Goal: Contribute content: Contribute content

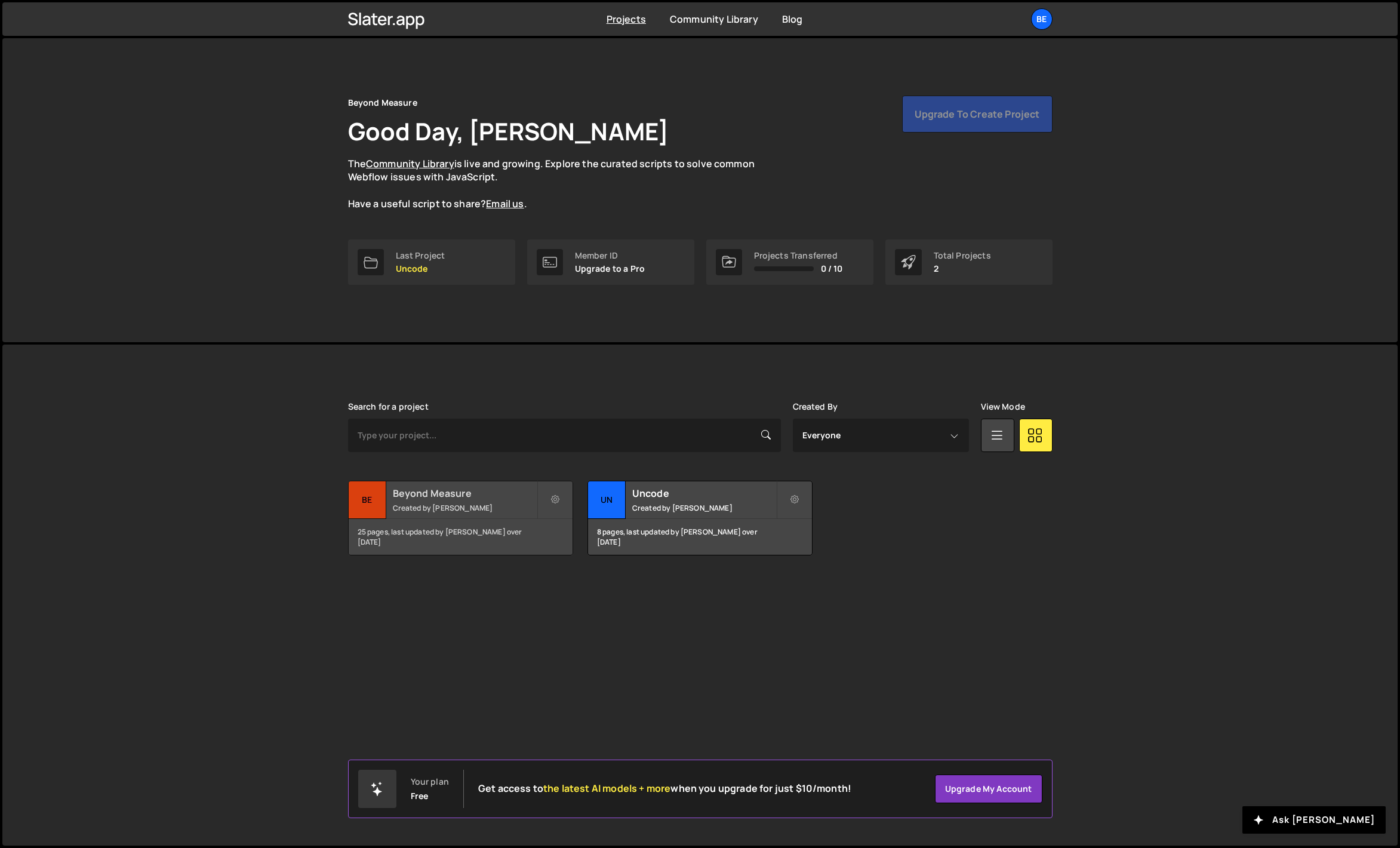
click at [446, 497] on h2 "Beyond Measure" at bounding box center [464, 494] width 144 height 13
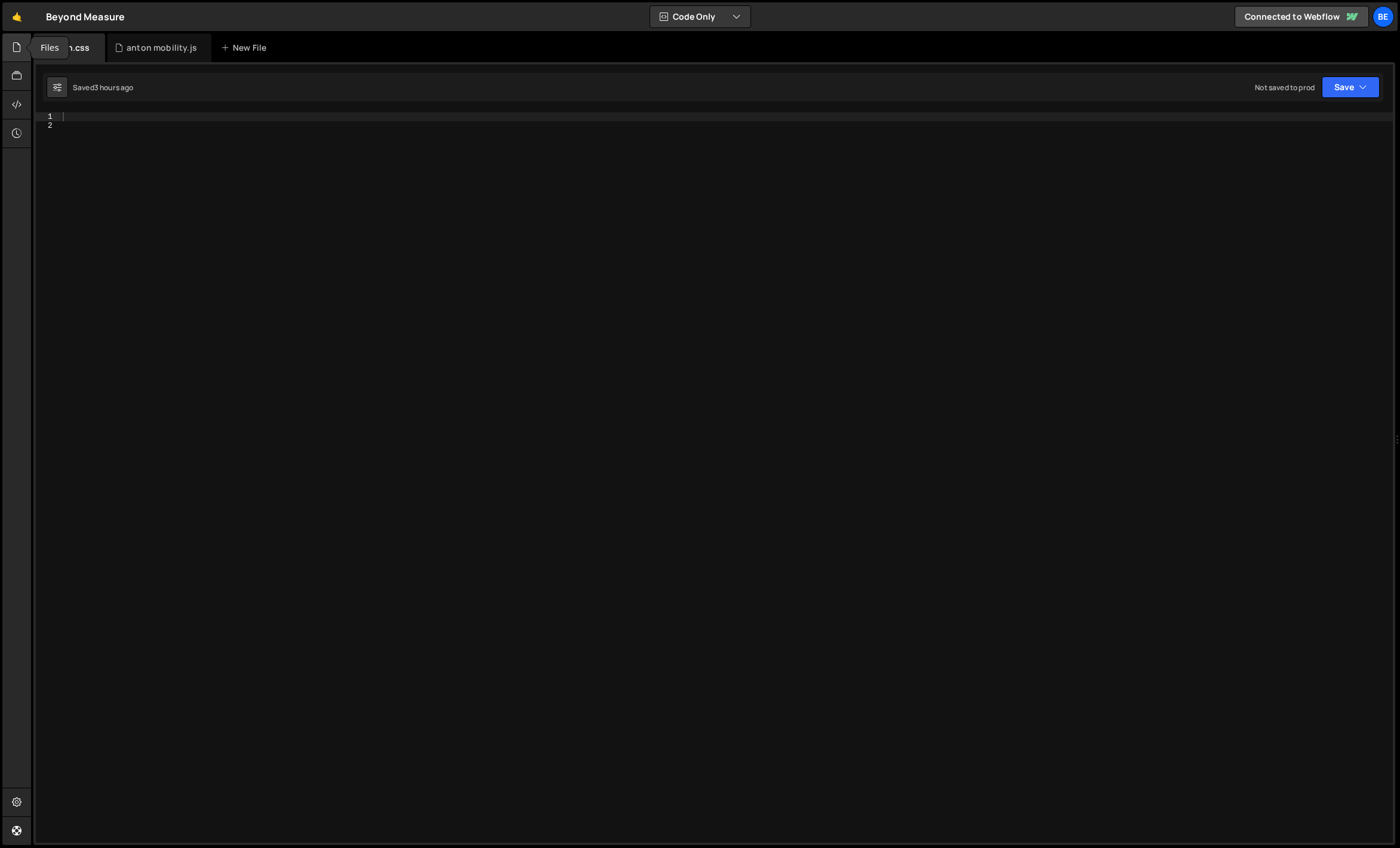
click at [9, 49] on div at bounding box center [17, 47] width 29 height 28
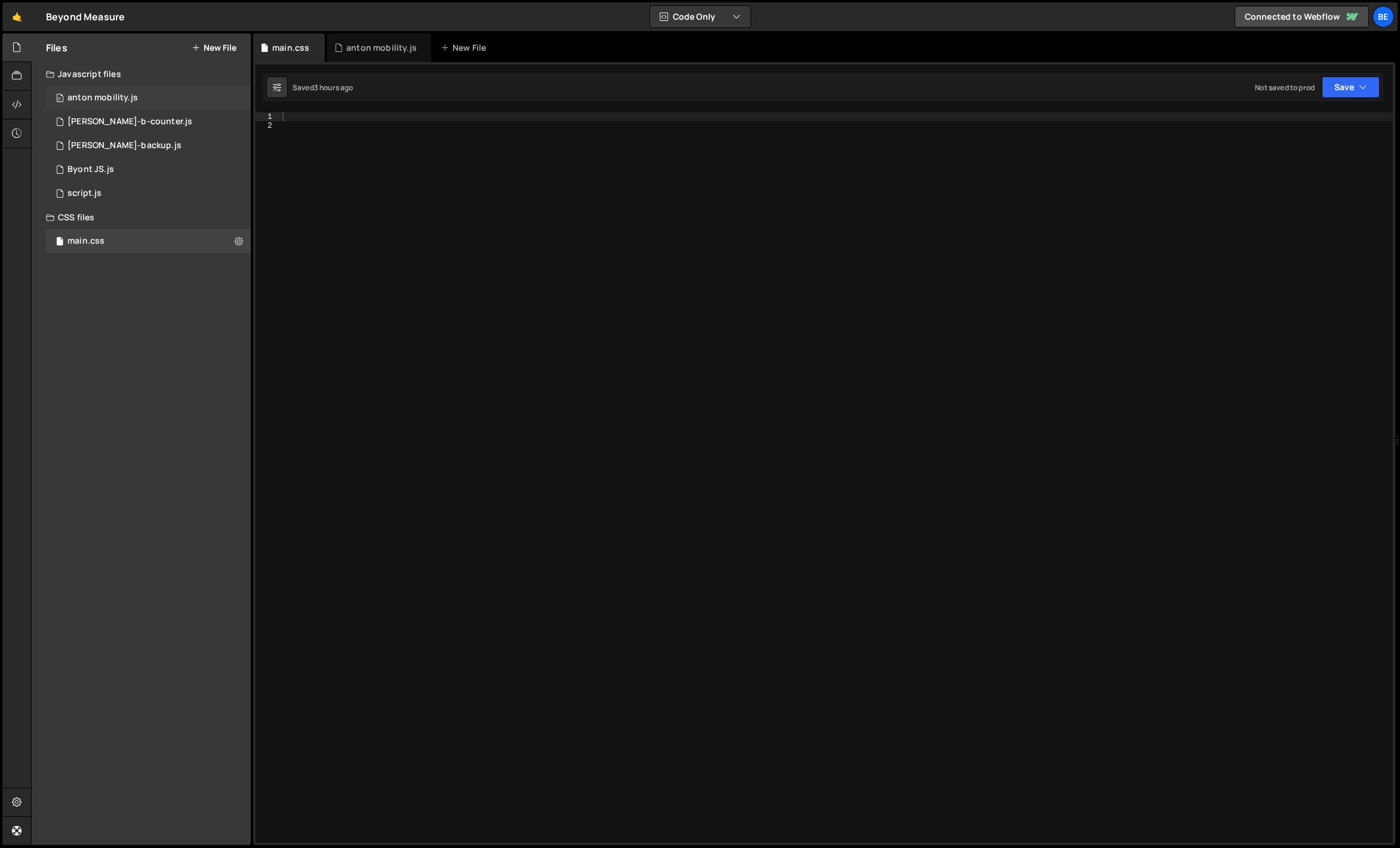
click at [113, 95] on div "anton mobility.js" at bounding box center [102, 98] width 70 height 11
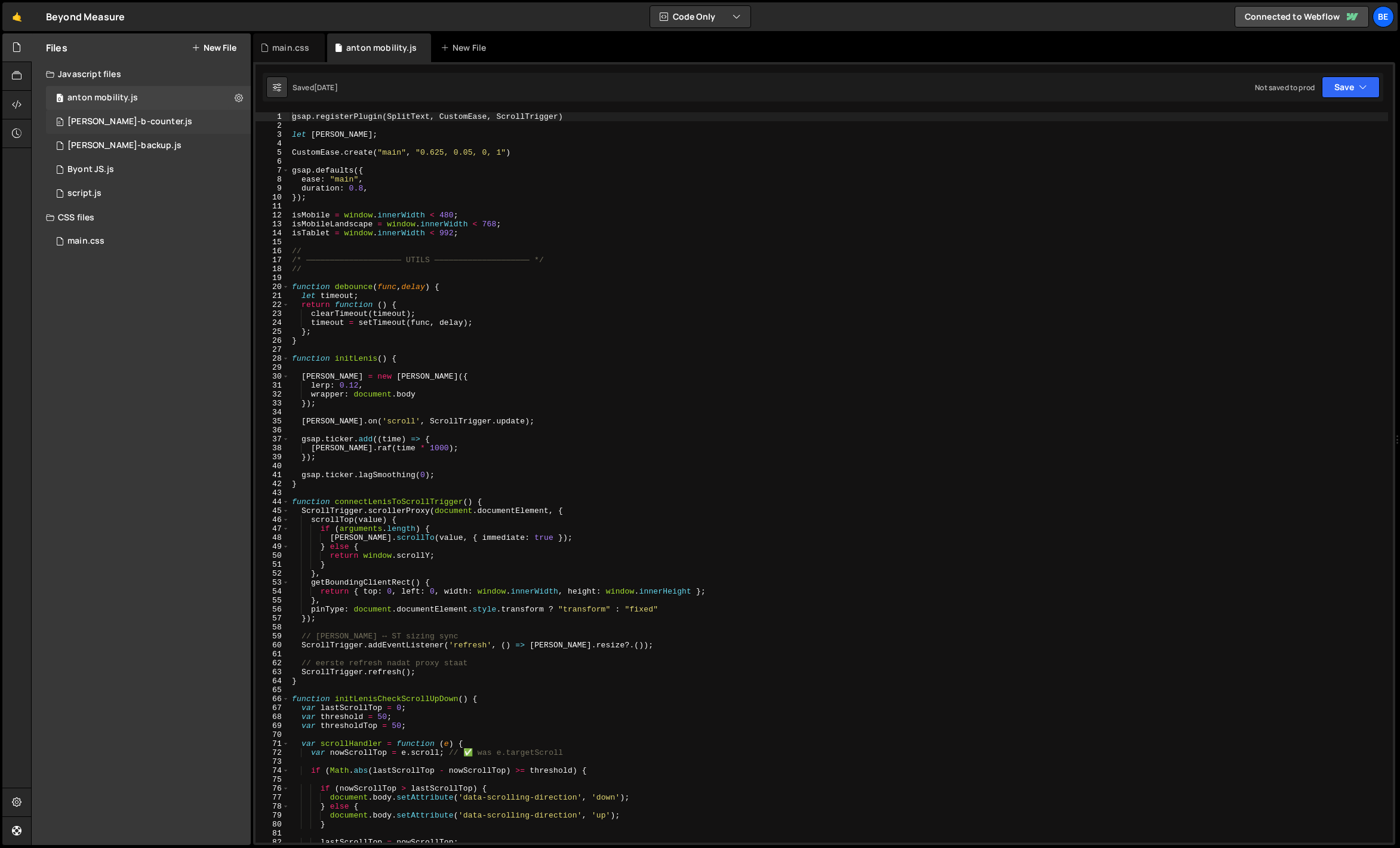
click at [165, 121] on div "0 [PERSON_NAME]-b-counter.js 0" at bounding box center [148, 121] width 205 height 24
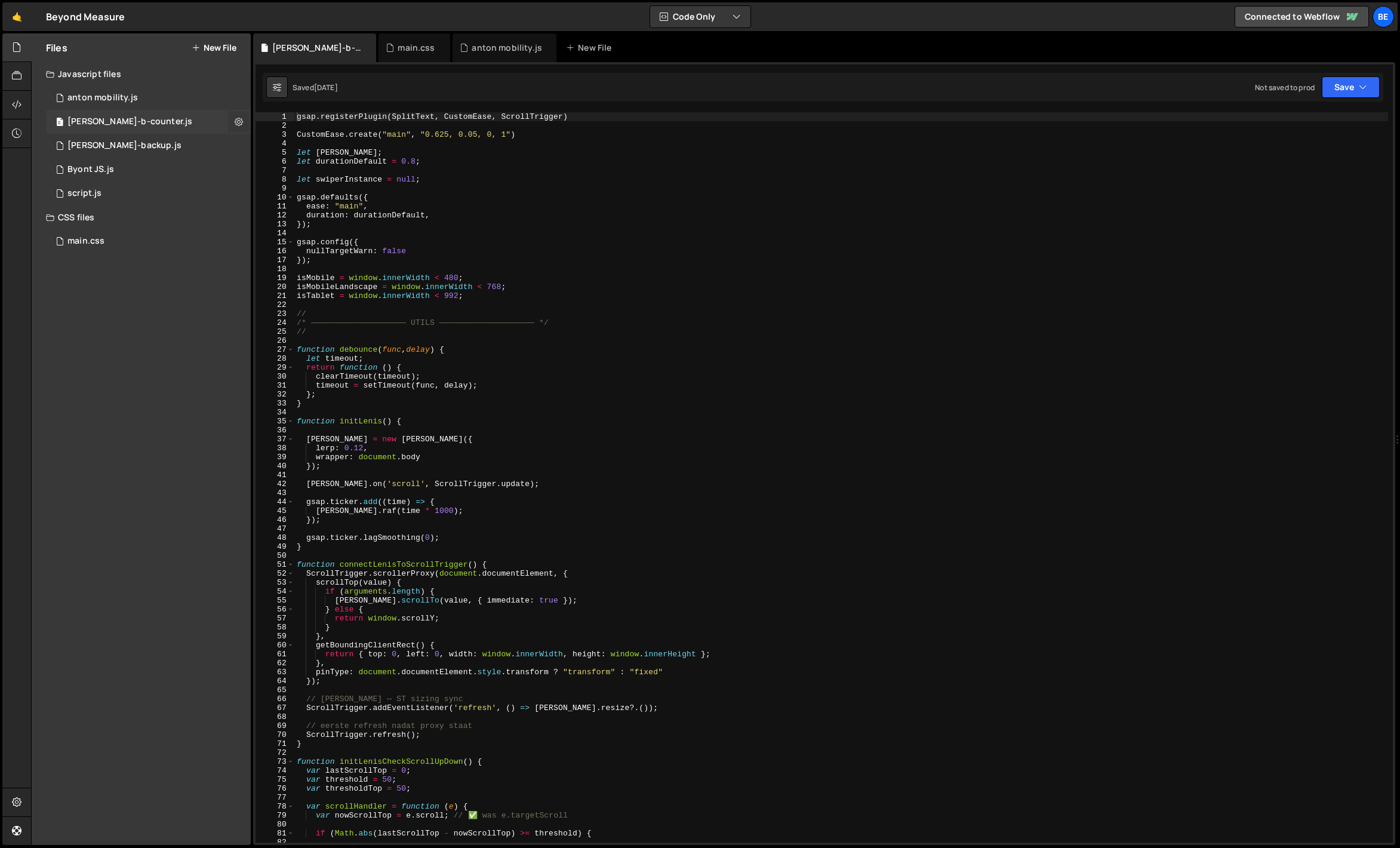
click at [240, 123] on icon at bounding box center [239, 122] width 9 height 12
click at [292, 198] on button "Delete File" at bounding box center [311, 195] width 117 height 24
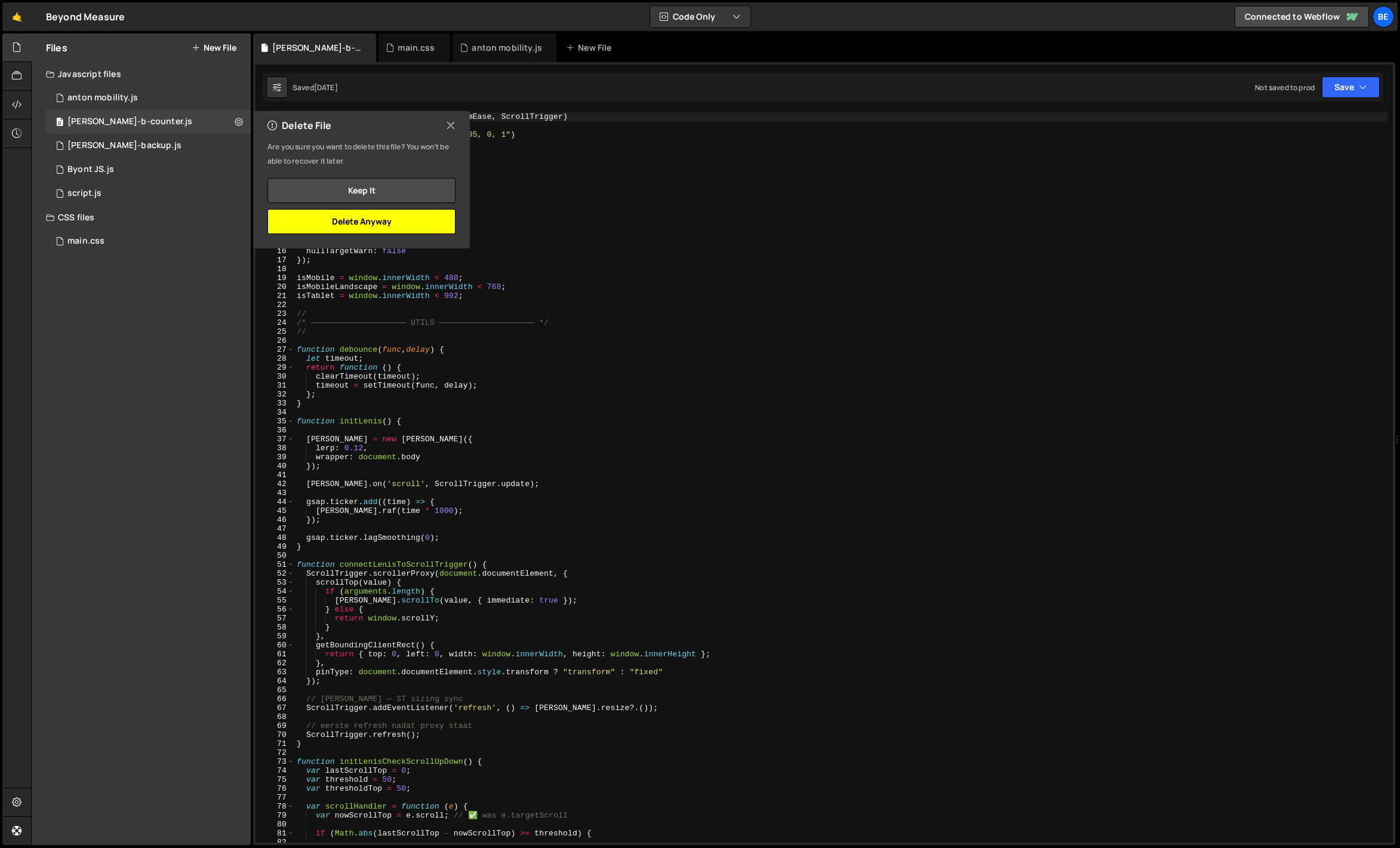
click at [335, 213] on button "Delete Anyway" at bounding box center [361, 221] width 188 height 25
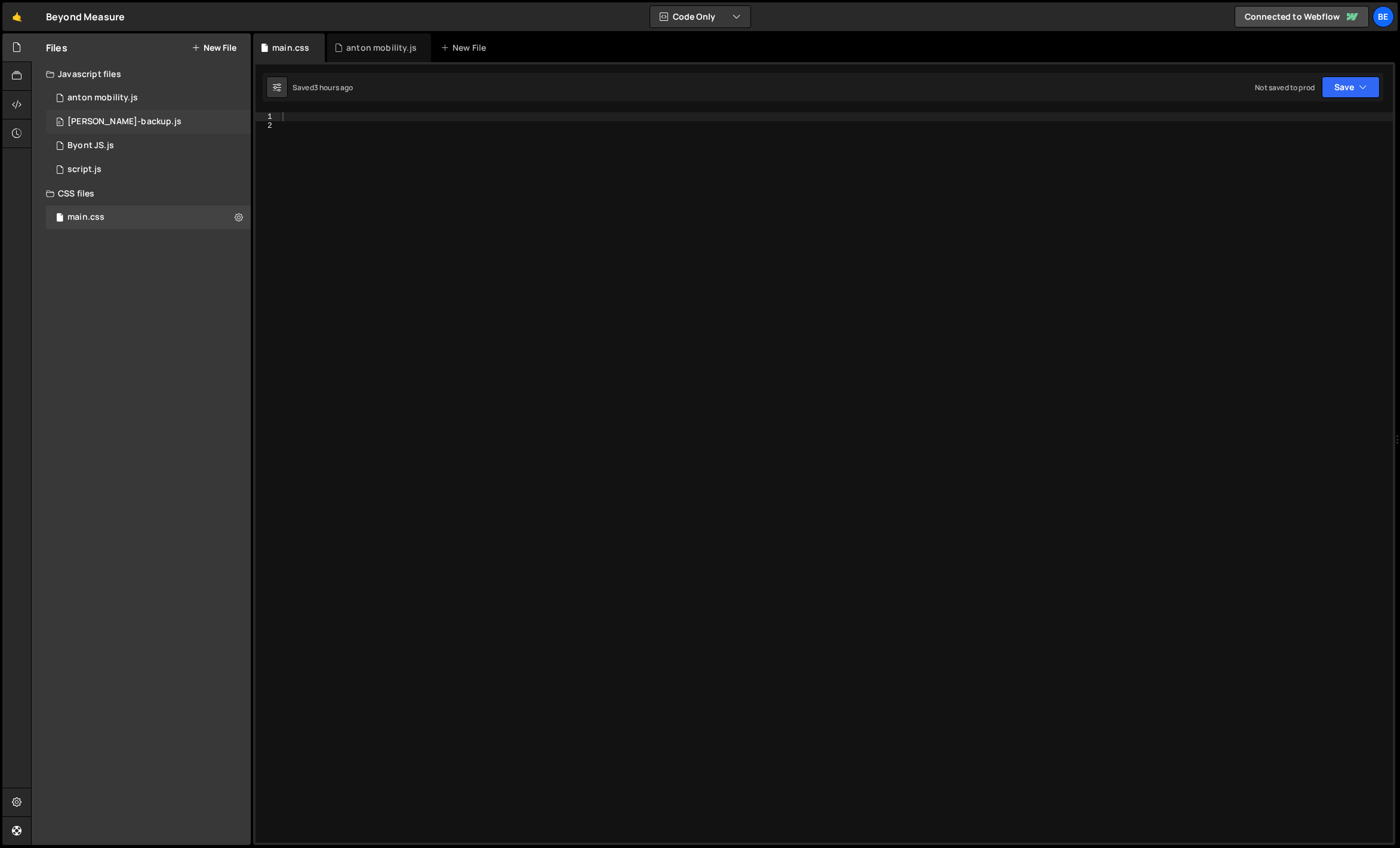
click at [237, 119] on div "0 anton-backup.js 0" at bounding box center [148, 121] width 205 height 24
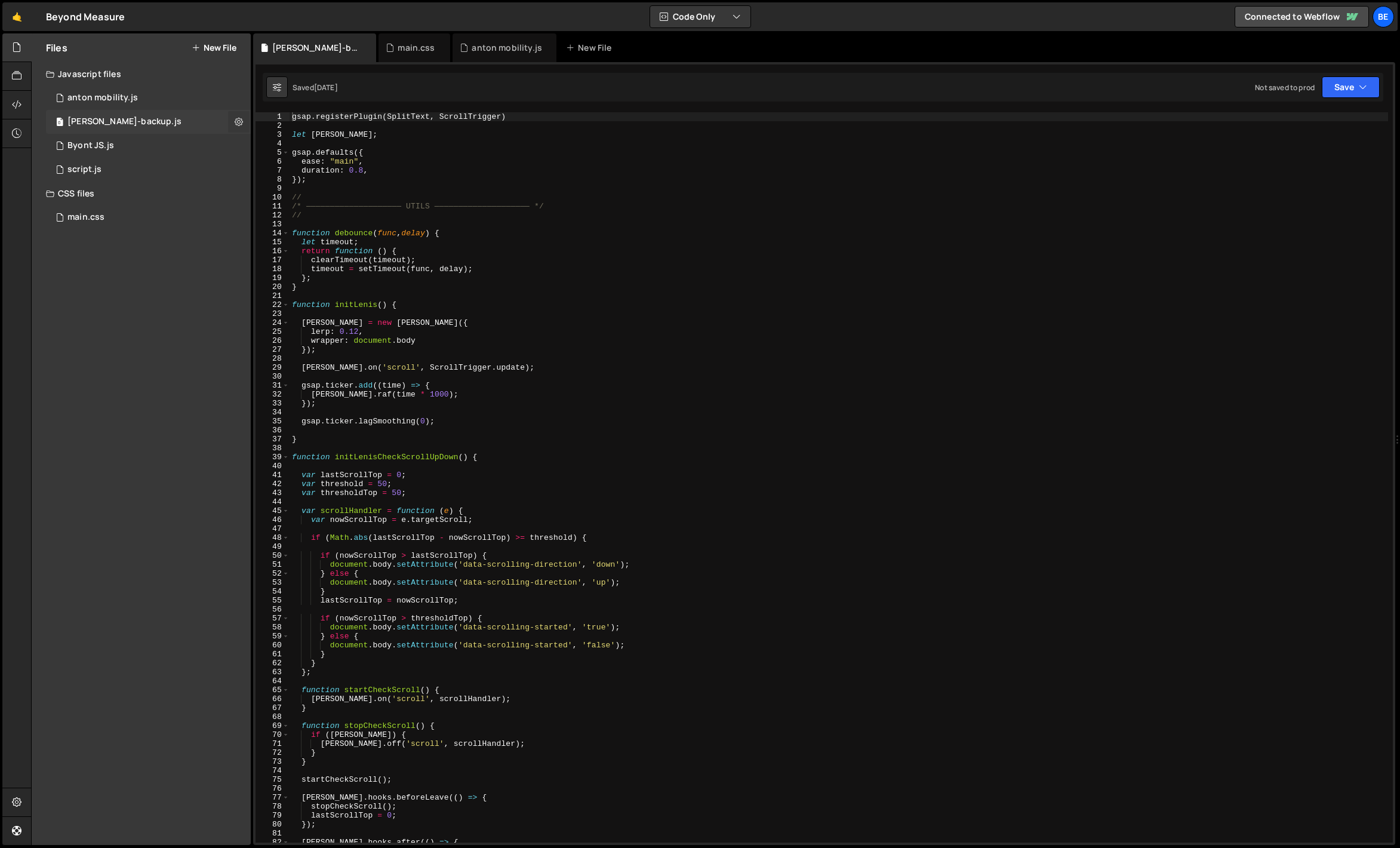
click at [234, 120] on icon at bounding box center [239, 122] width 9 height 12
click at [292, 199] on button "Delete File" at bounding box center [311, 195] width 117 height 24
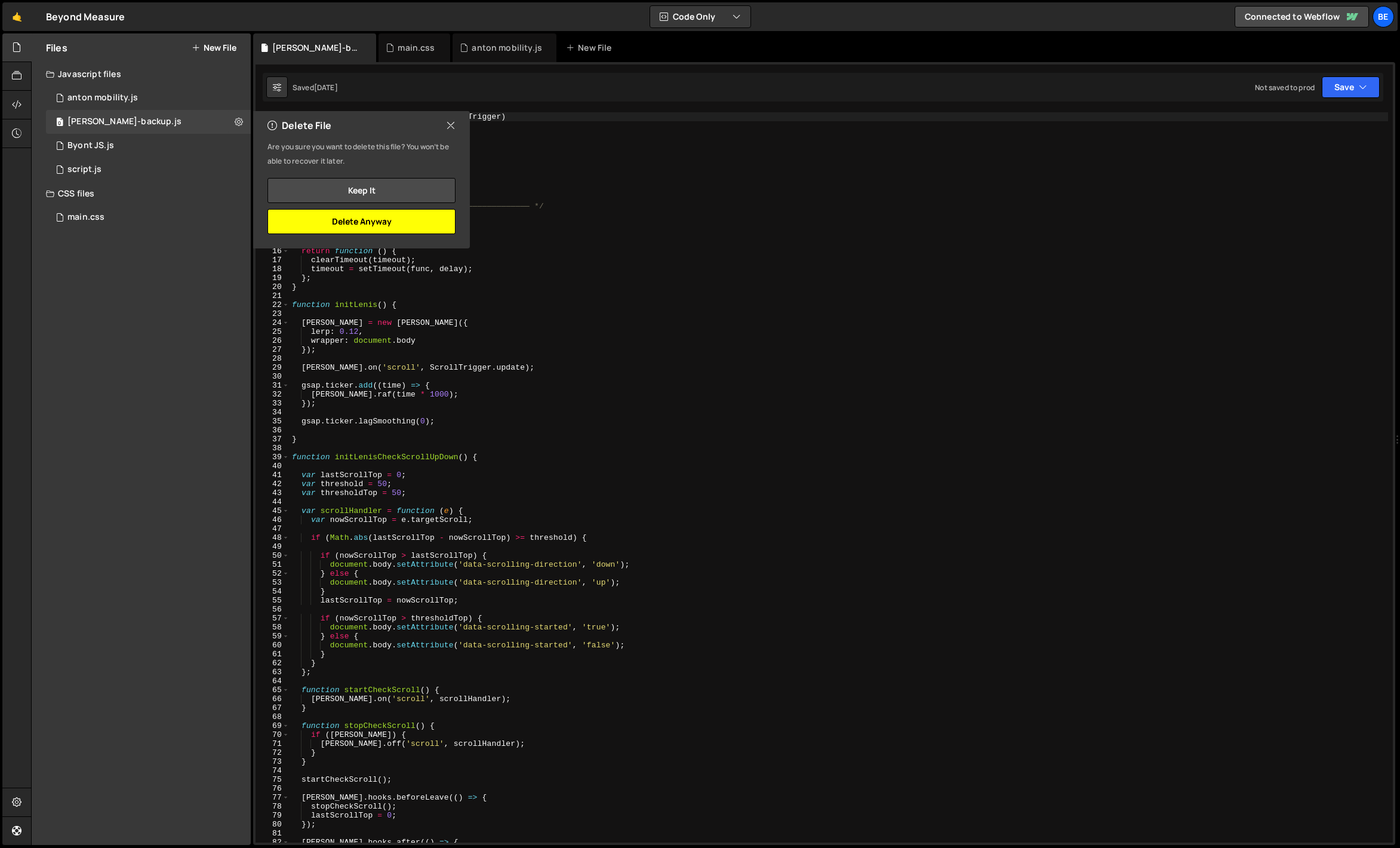
click at [404, 228] on button "Delete Anyway" at bounding box center [361, 221] width 188 height 25
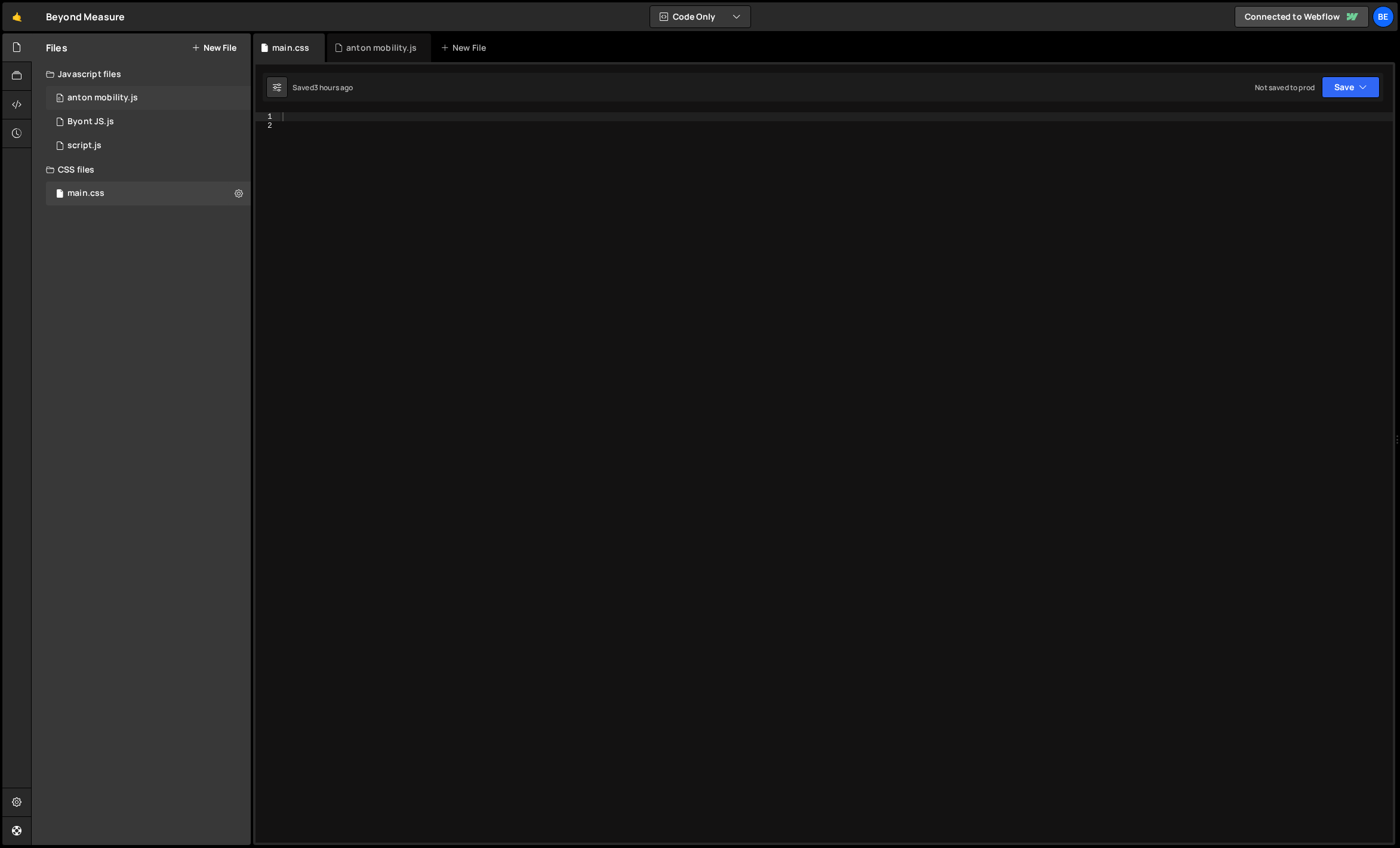
click at [131, 100] on div "anton mobility.js" at bounding box center [102, 98] width 70 height 11
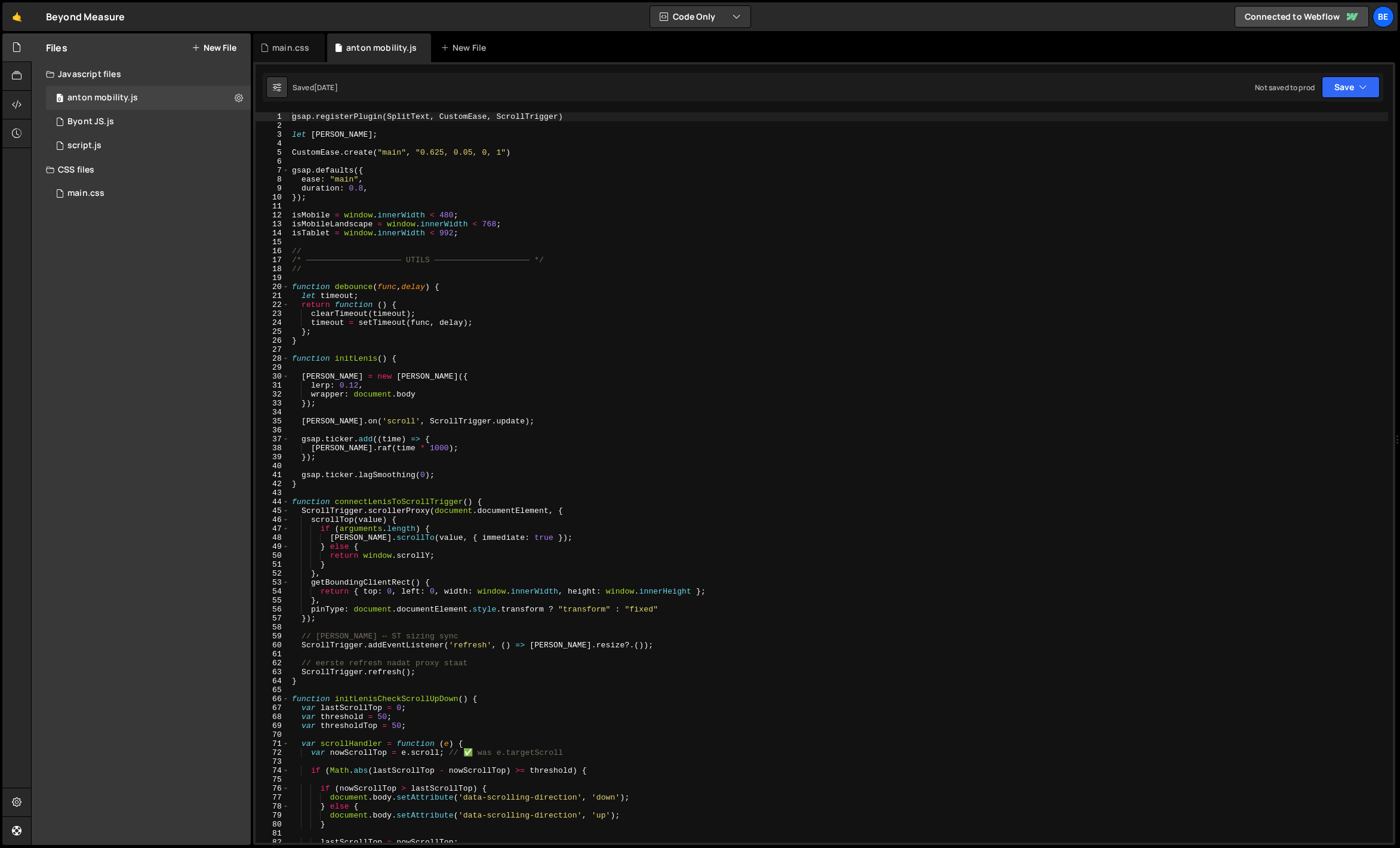
click at [331, 211] on div "gsap . registerPlugin ( SplitText , CustomEase , ScrollTrigger ) let [PERSON_NA…" at bounding box center [839, 486] width 1099 height 749
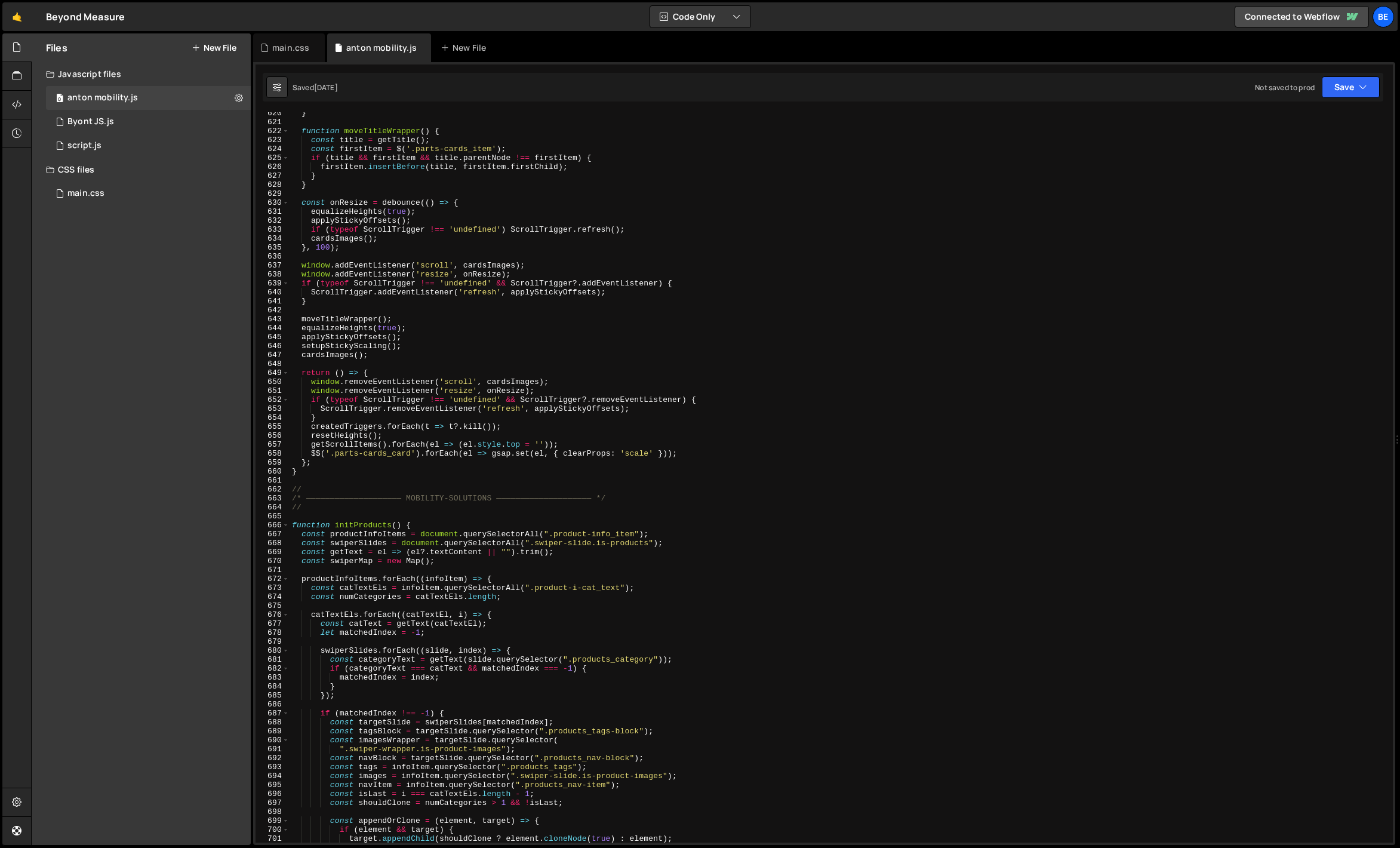
scroll to position [5550, 0]
click at [284, 525] on span at bounding box center [285, 525] width 7 height 9
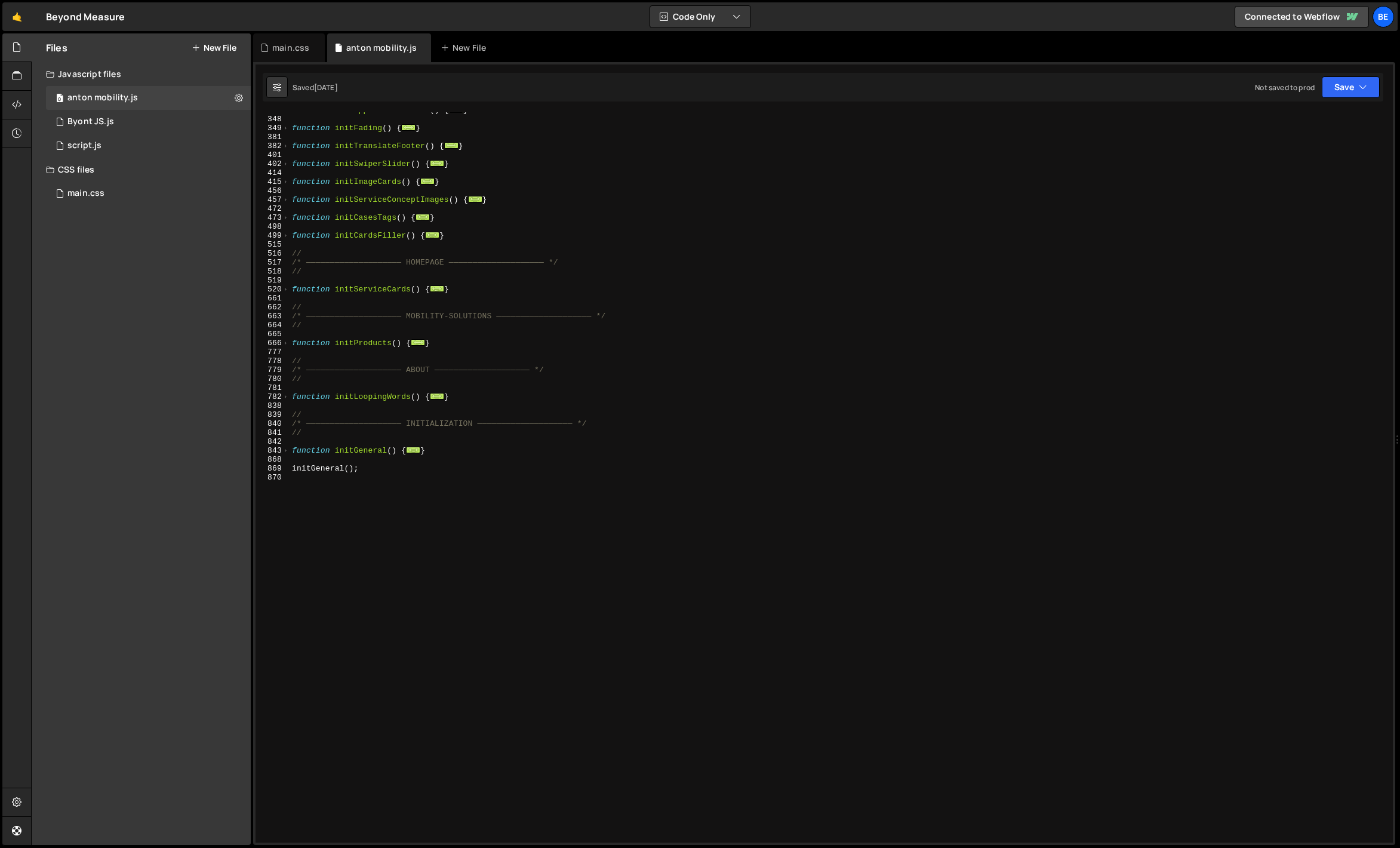
click at [486, 346] on div "function initAppendAttributes ( ) { ... } function initFading ( ) { ... } funct…" at bounding box center [839, 480] width 1099 height 749
type textarea "}"
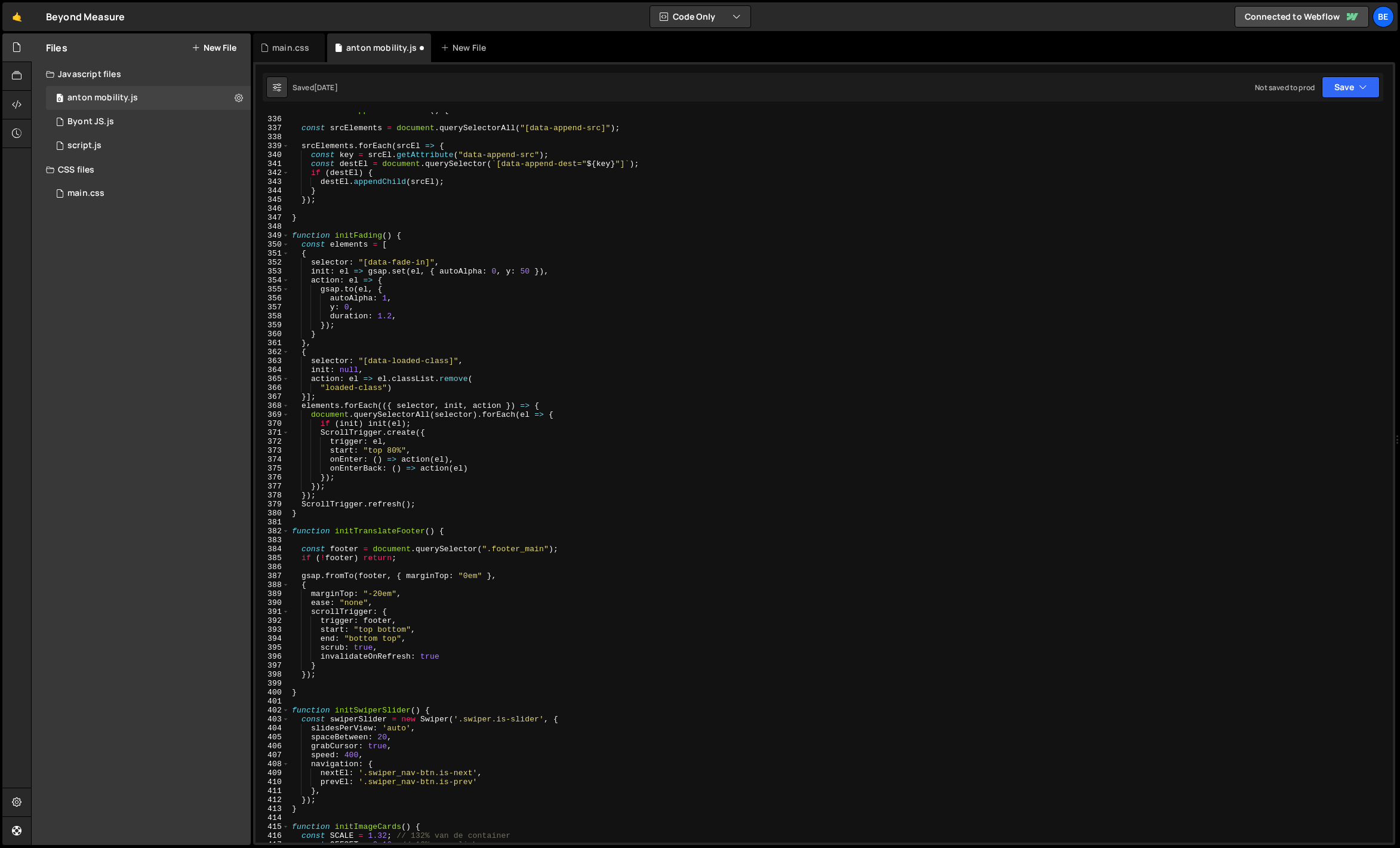
scroll to position [2999, 0]
click at [214, 47] on button "New File" at bounding box center [214, 47] width 45 height 9
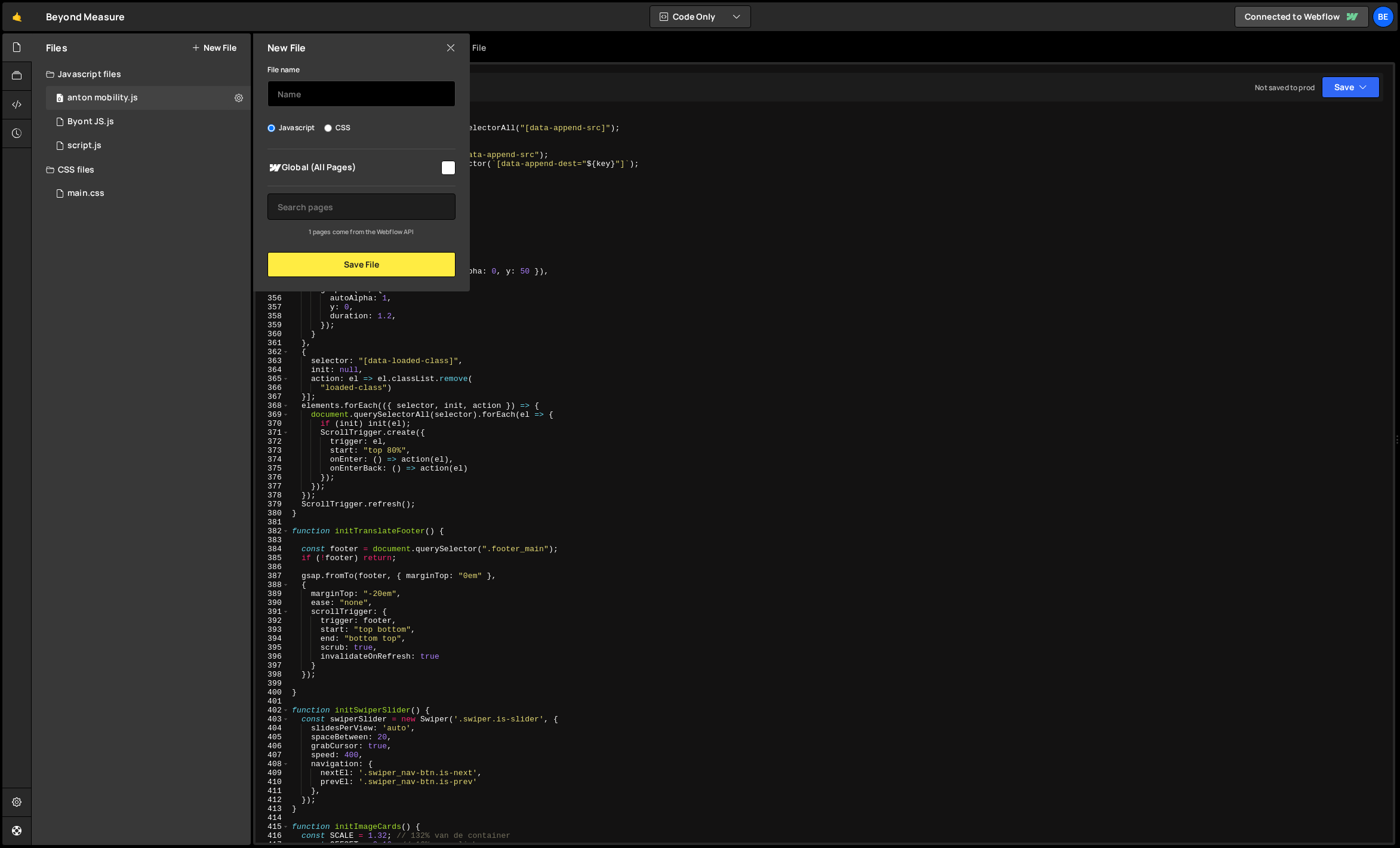
click at [310, 86] on input "text" at bounding box center [361, 94] width 188 height 26
type input "gpt content team"
click at [359, 258] on button "Save File" at bounding box center [361, 264] width 188 height 25
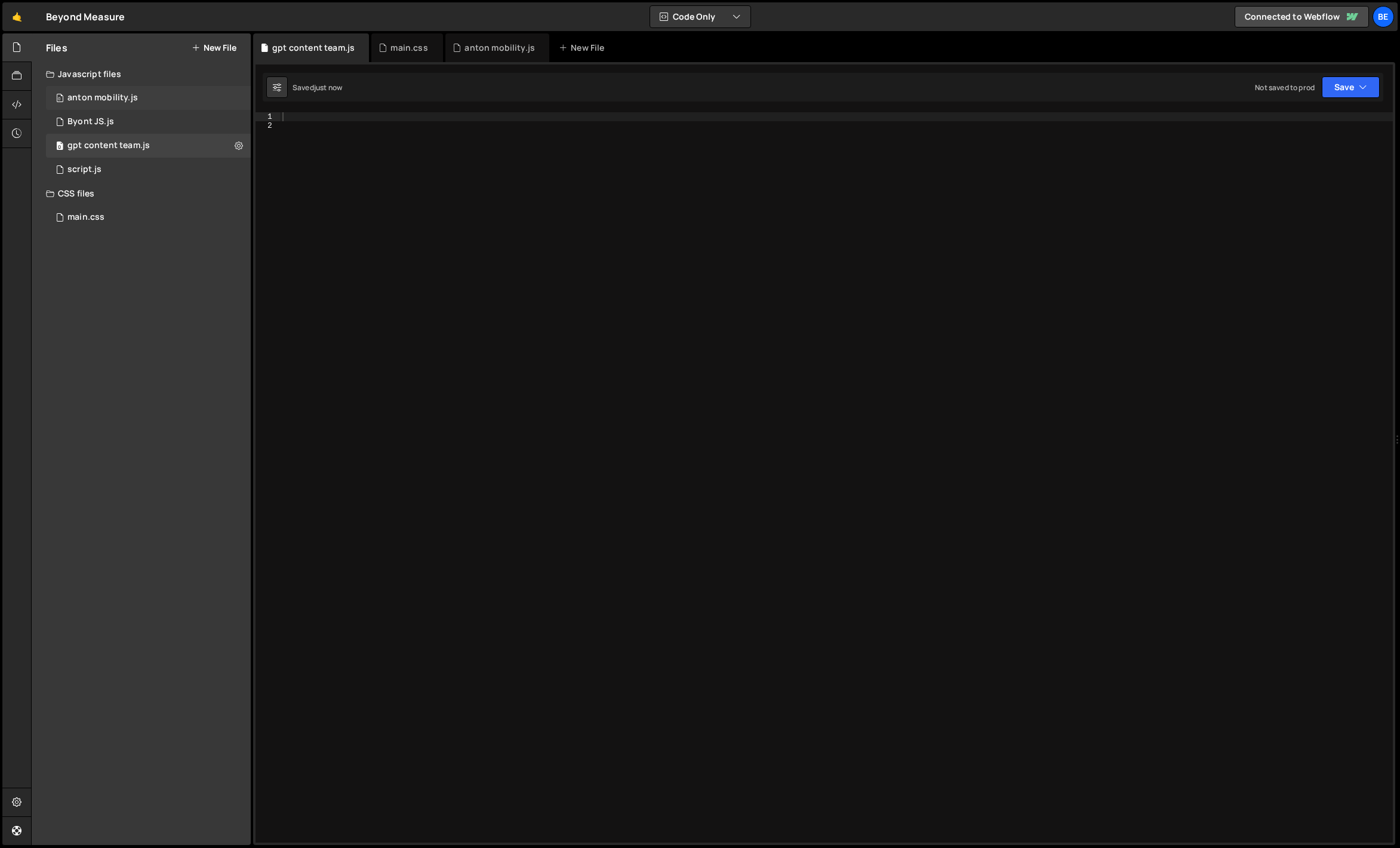
click at [120, 106] on div "0 anton mobility.js 0" at bounding box center [148, 97] width 205 height 24
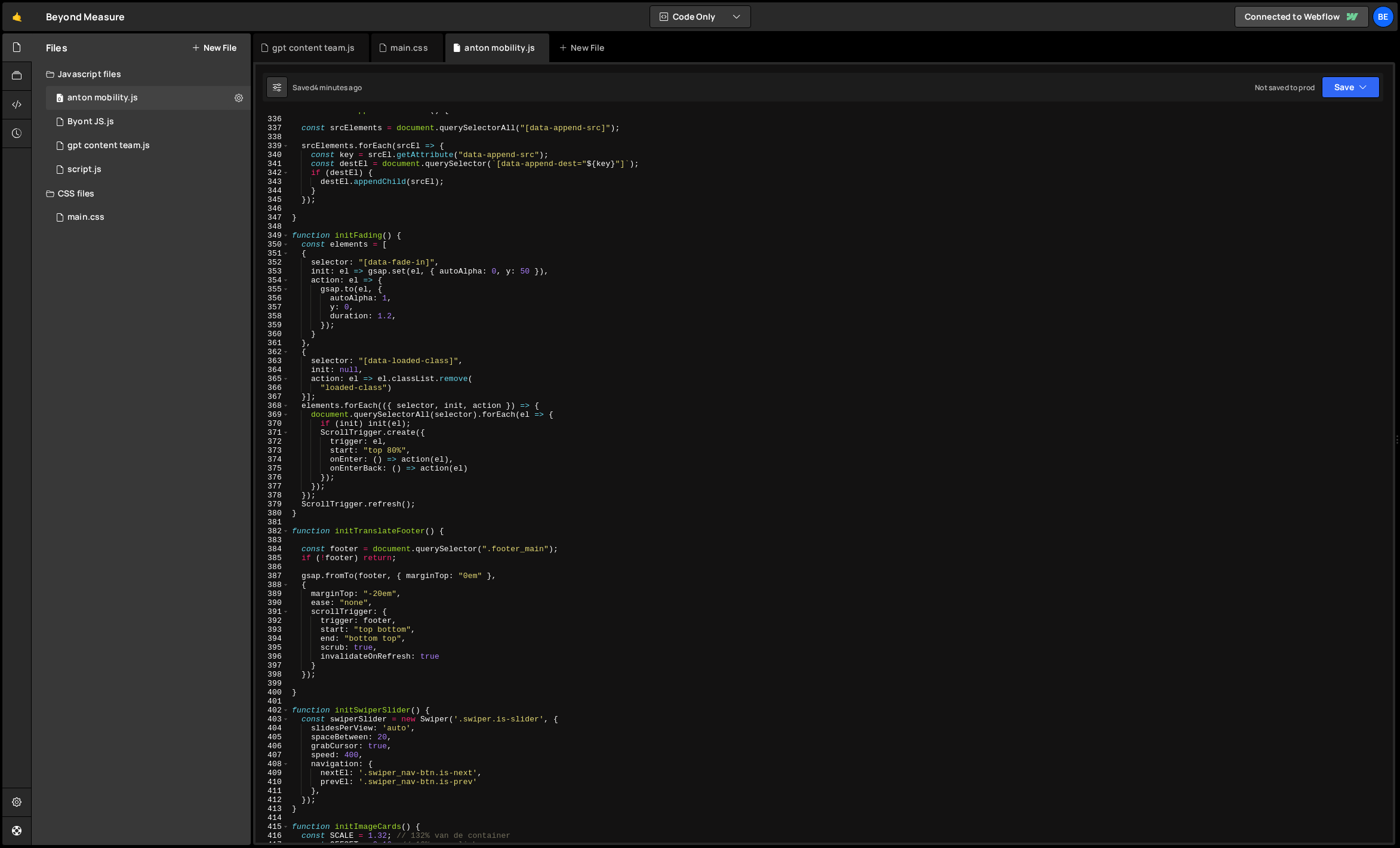
click at [321, 217] on div "function initAppendAttributes ( ) { const srcElements = document . querySelecto…" at bounding box center [839, 480] width 1099 height 749
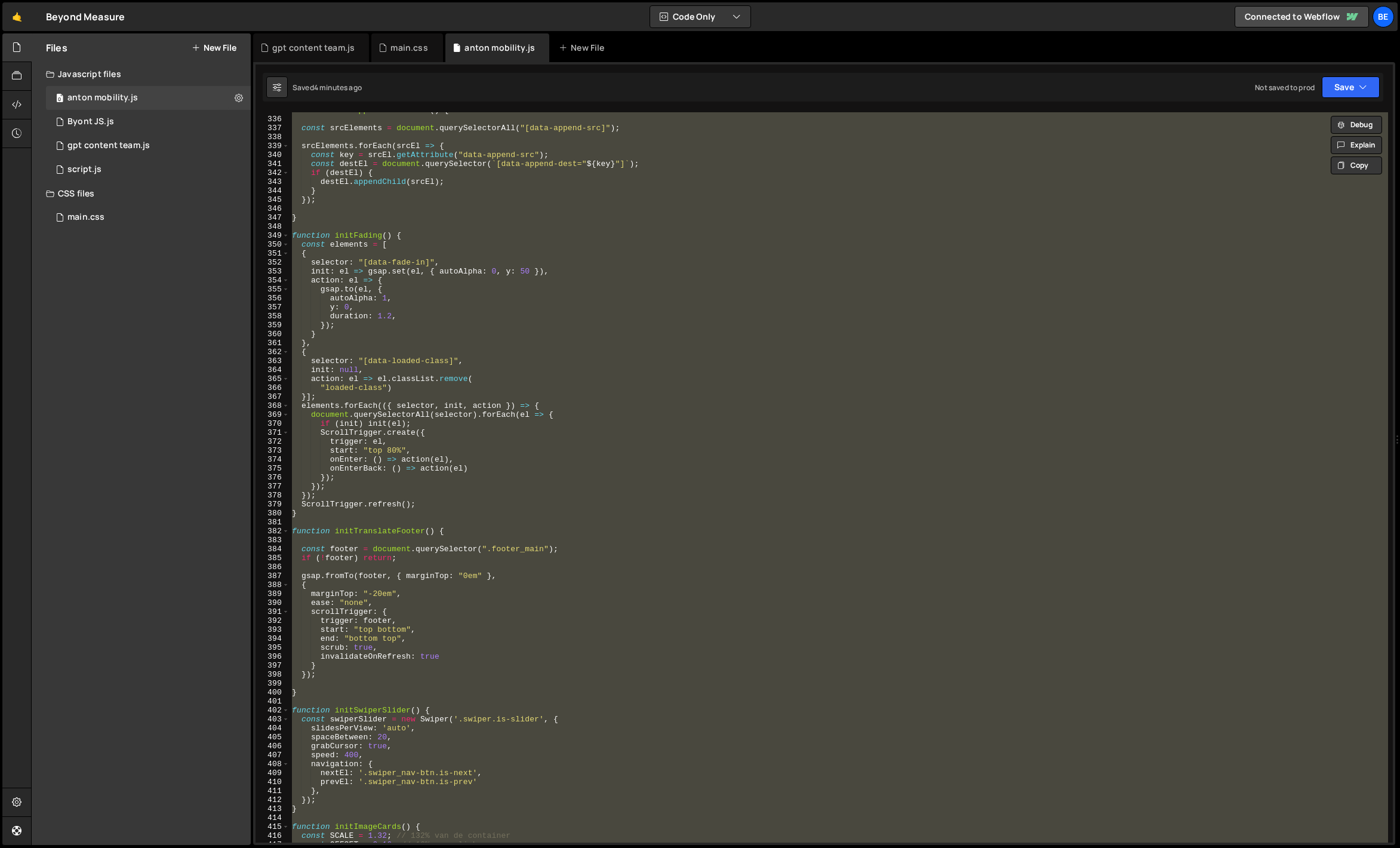
click at [329, 216] on div "function initAppendAttributes ( ) { const srcElements = document . querySelecto…" at bounding box center [839, 478] width 1099 height 730
type textarea "}"
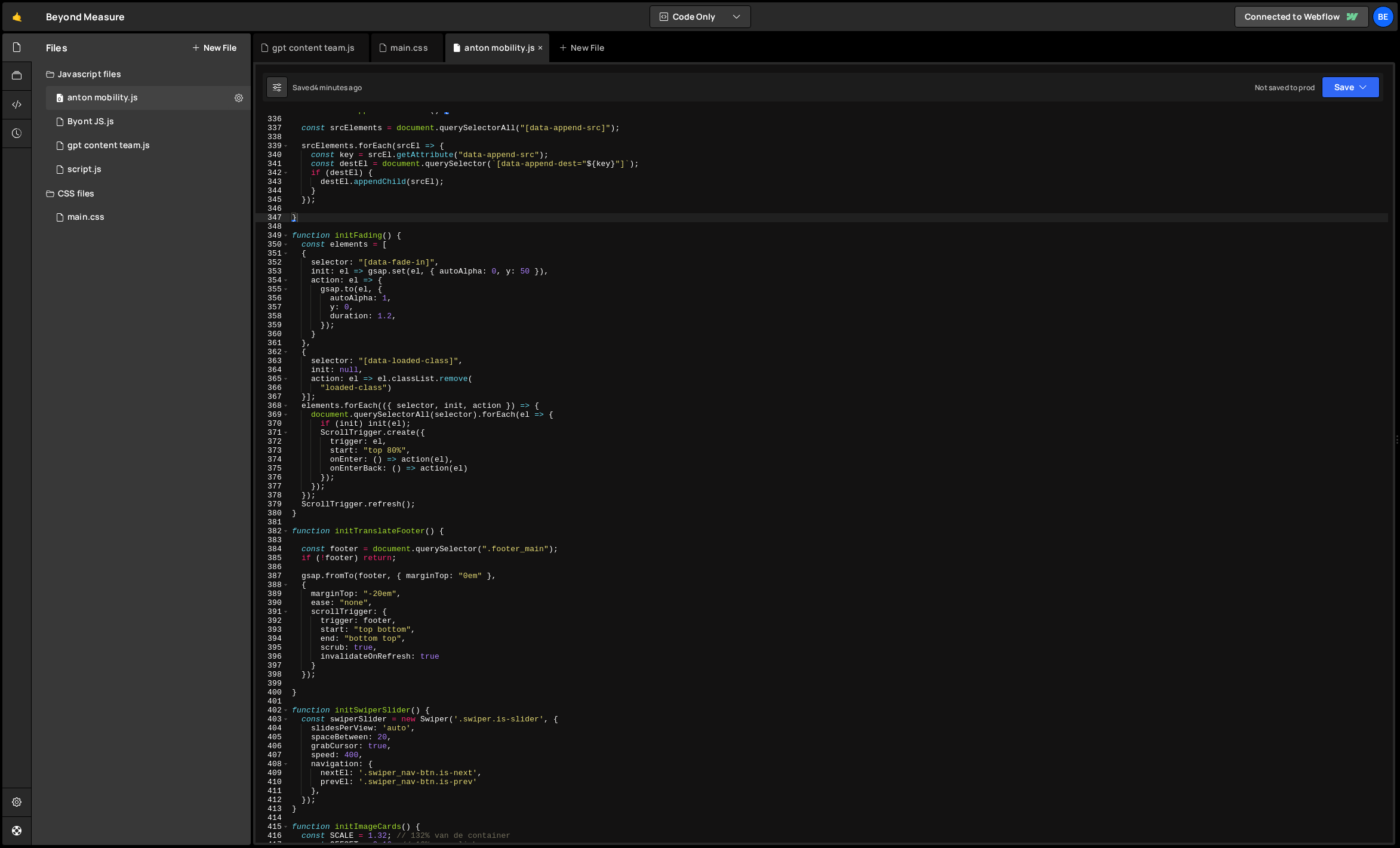
click at [536, 46] on icon at bounding box center [541, 48] width 9 height 12
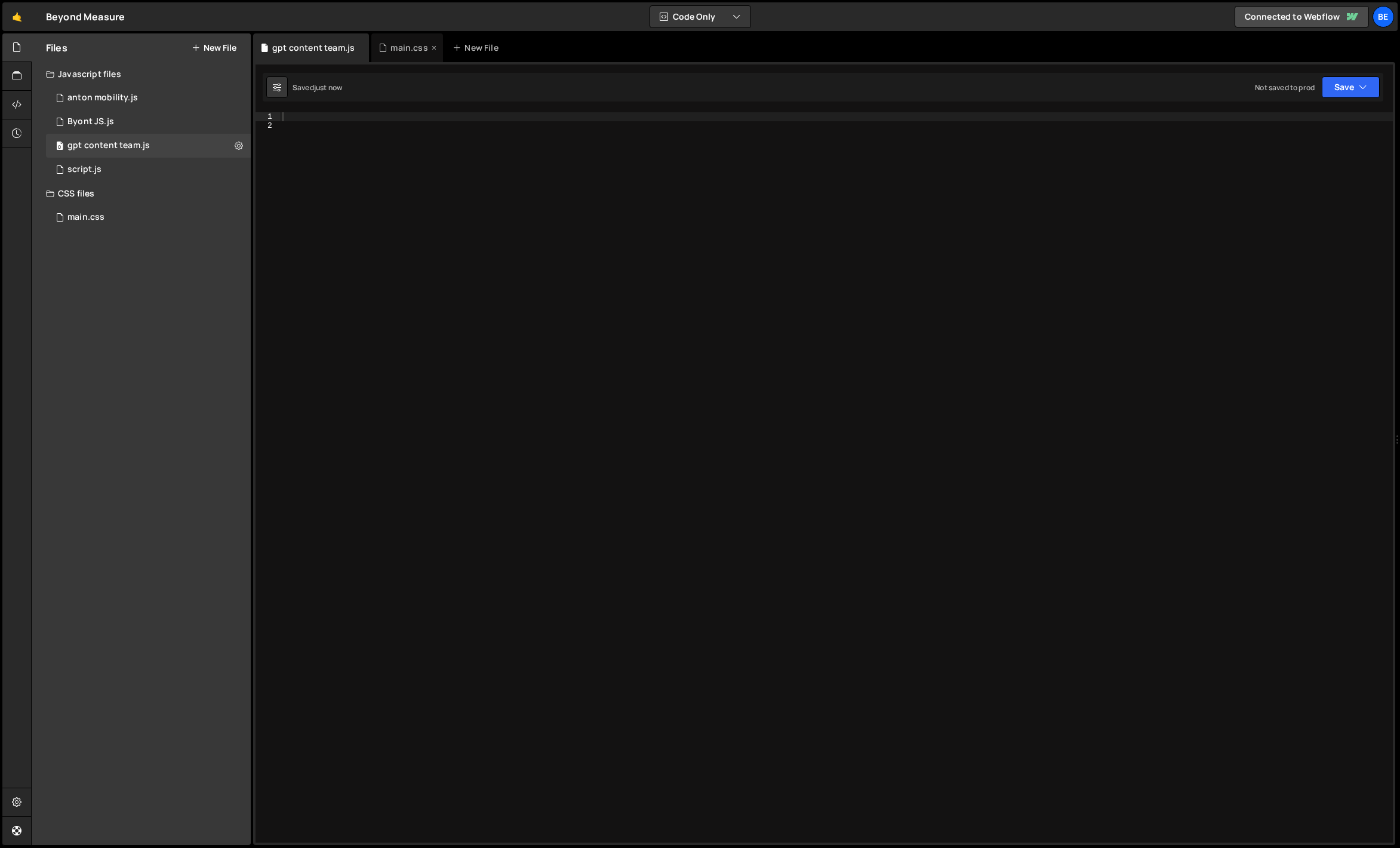
click at [414, 49] on div "main.css" at bounding box center [409, 48] width 37 height 12
click at [430, 48] on icon at bounding box center [434, 48] width 9 height 12
click at [329, 169] on div at bounding box center [837, 486] width 1113 height 749
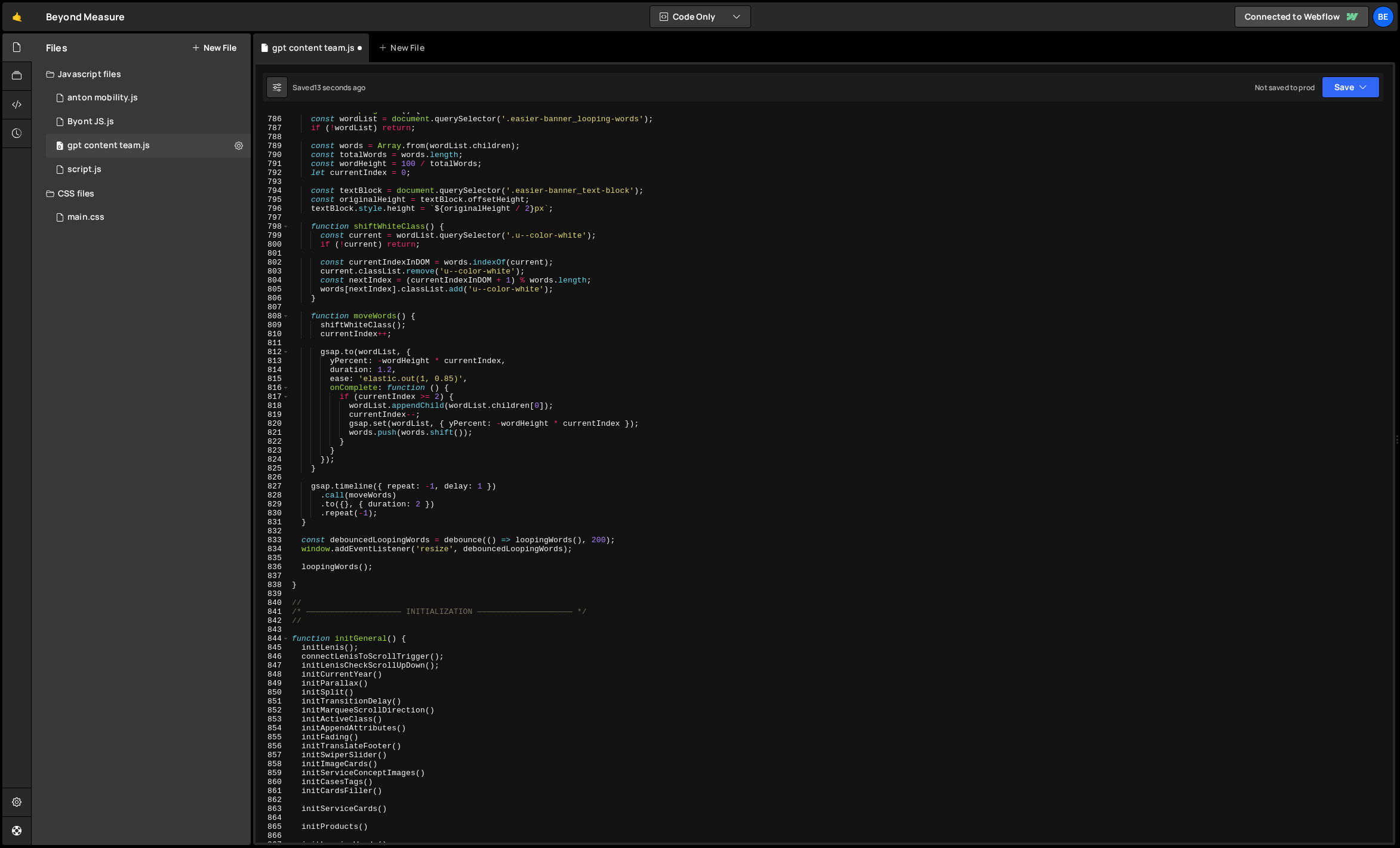
scroll to position [6821, 0]
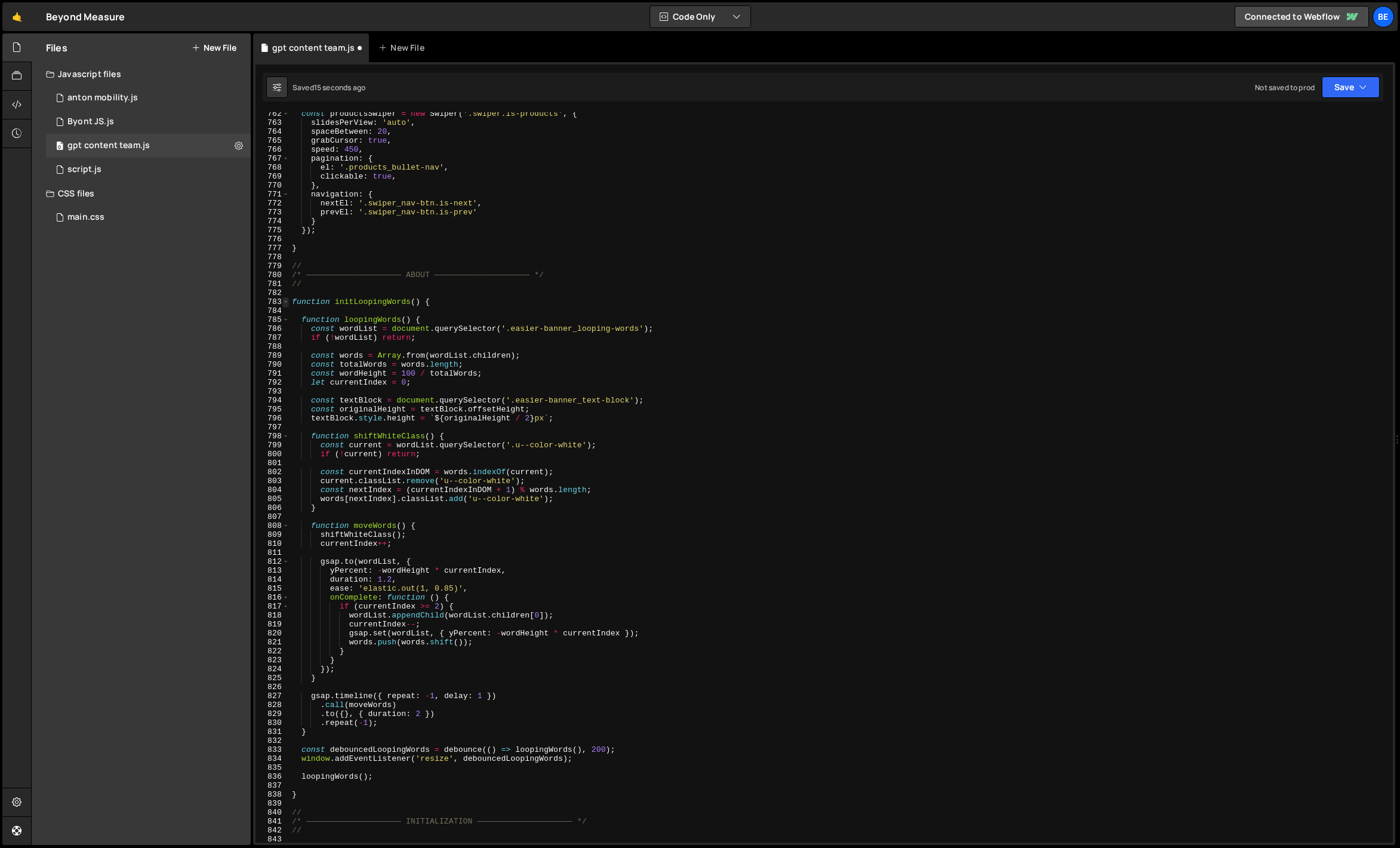
click at [286, 303] on span at bounding box center [285, 302] width 7 height 9
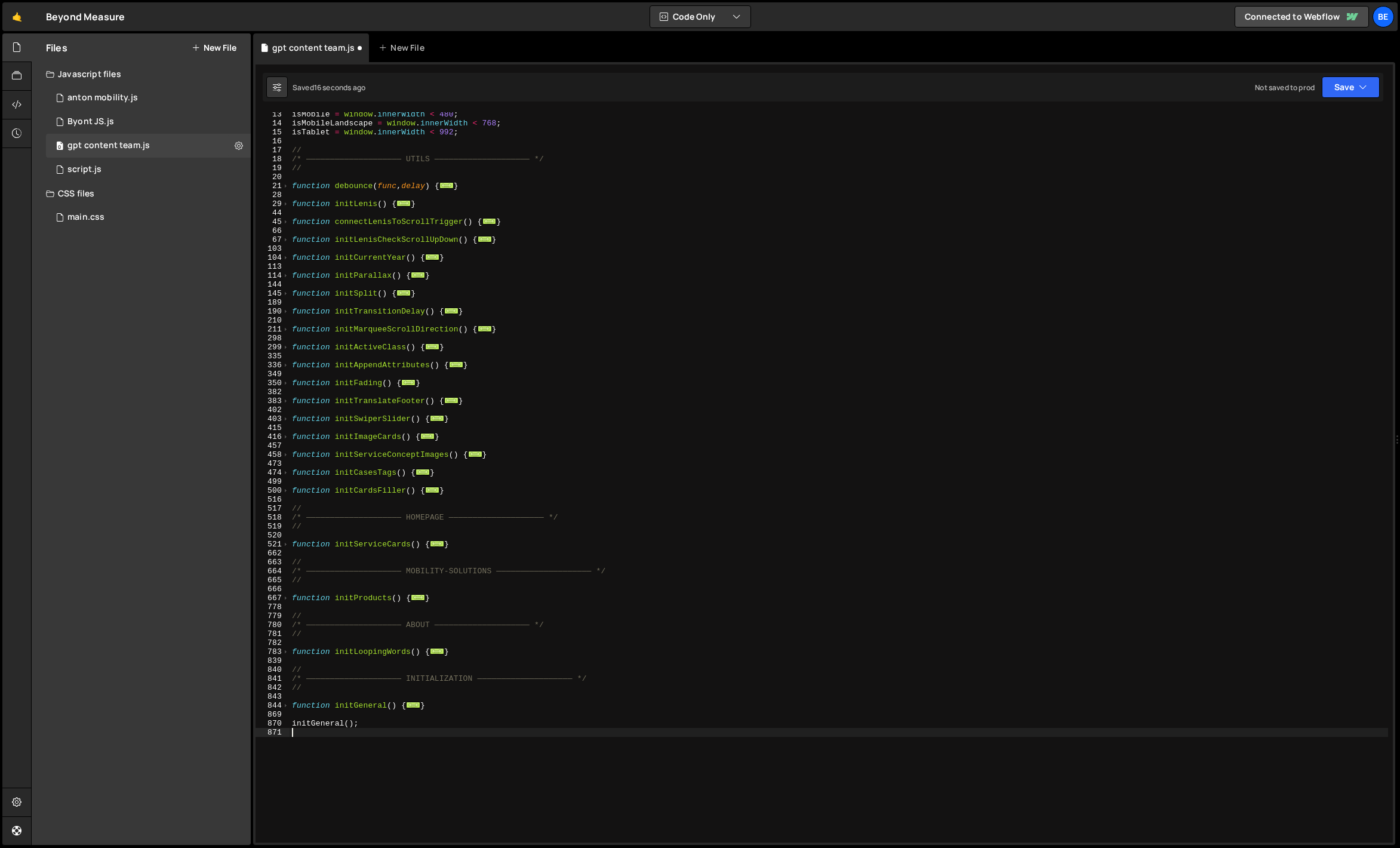
scroll to position [15, 0]
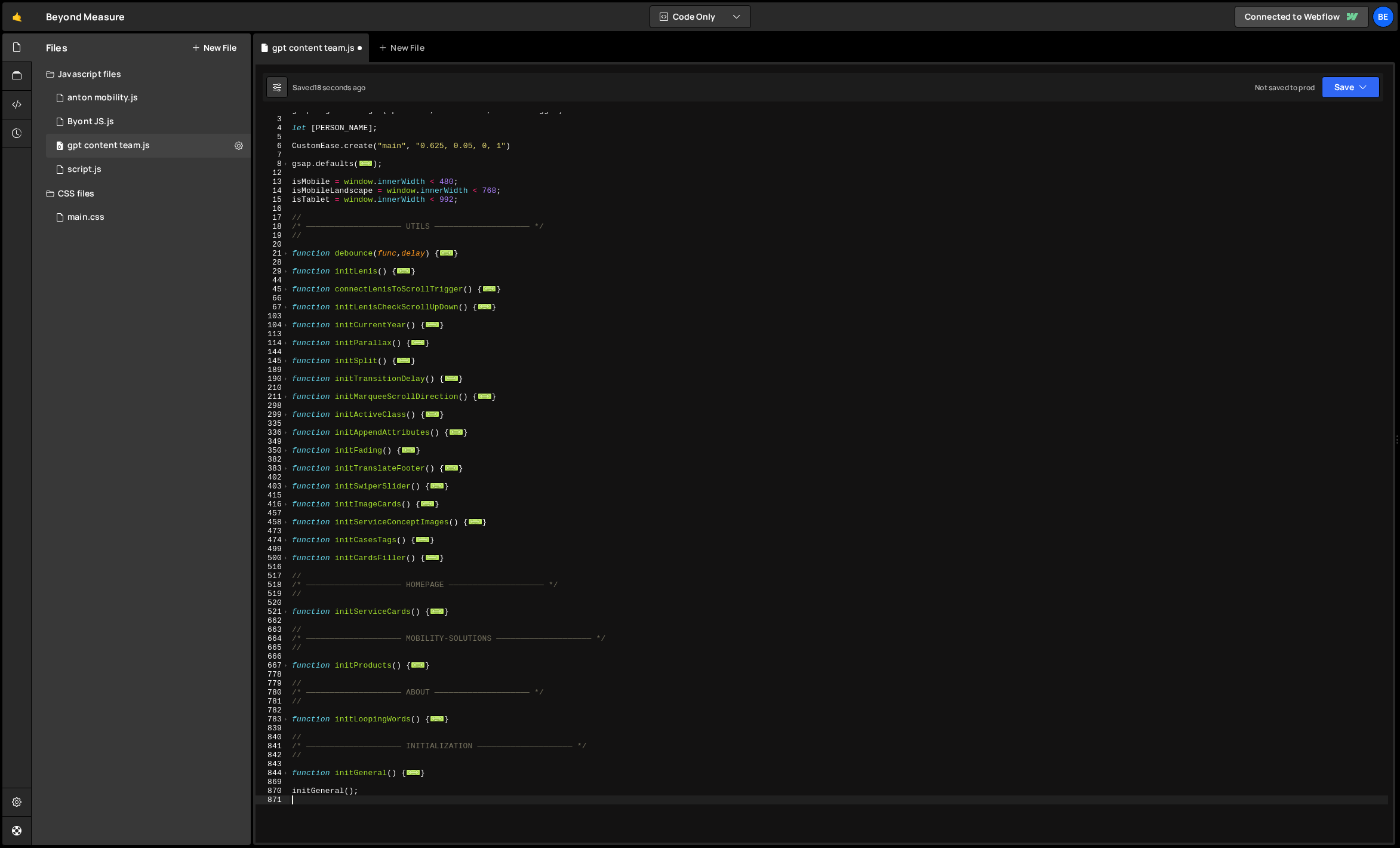
click at [443, 664] on div "gsap . registerPlugin ( SplitText , CustomEase , ScrollTrigger ) let [PERSON_NA…" at bounding box center [839, 480] width 1099 height 749
type textarea "}"
click at [458, 714] on div "gsap . registerPlugin ( SplitText , CustomEase , ScrollTrigger ) let [PERSON_NA…" at bounding box center [839, 480] width 1099 height 749
click at [467, 719] on div "gsap . registerPlugin ( SplitText , CustomEase , ScrollTrigger ) let [PERSON_NA…" at bounding box center [839, 480] width 1099 height 749
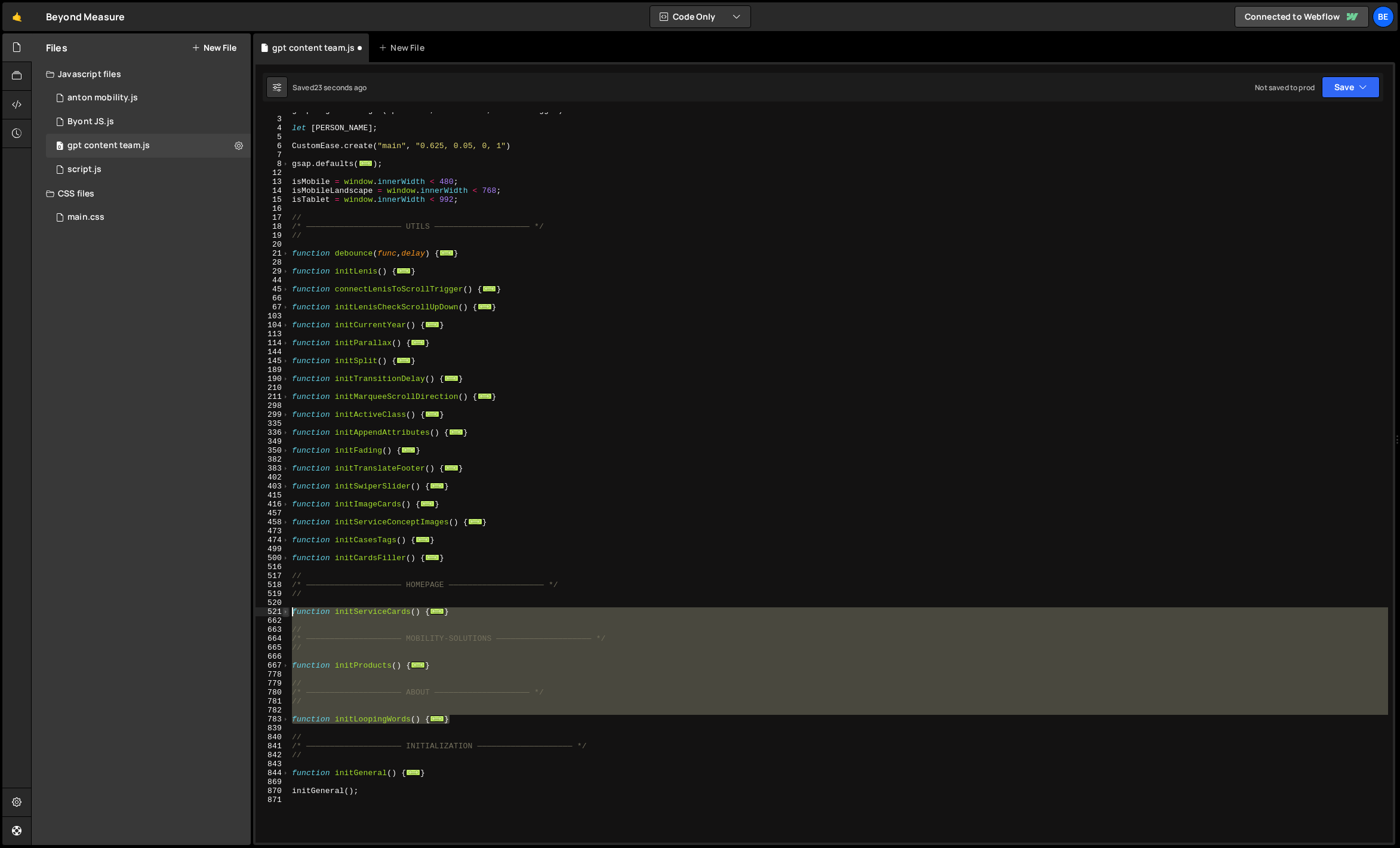
drag, startPoint x: 463, startPoint y: 719, endPoint x: 287, endPoint y: 611, distance: 206.5
click at [287, 611] on div "} 2 3 4 5 6 7 8 12 13 14 15 16 17 18 19 20 21 28 29 44 45 66 67 103 104 113 114…" at bounding box center [824, 478] width 1137 height 730
type textarea "function initServiceCards() { const mm = gsap.matchMedia();"
click at [382, 688] on div "gsap . registerPlugin ( SplitText , CustomEase , ScrollTrigger ) let [PERSON_NA…" at bounding box center [839, 478] width 1099 height 730
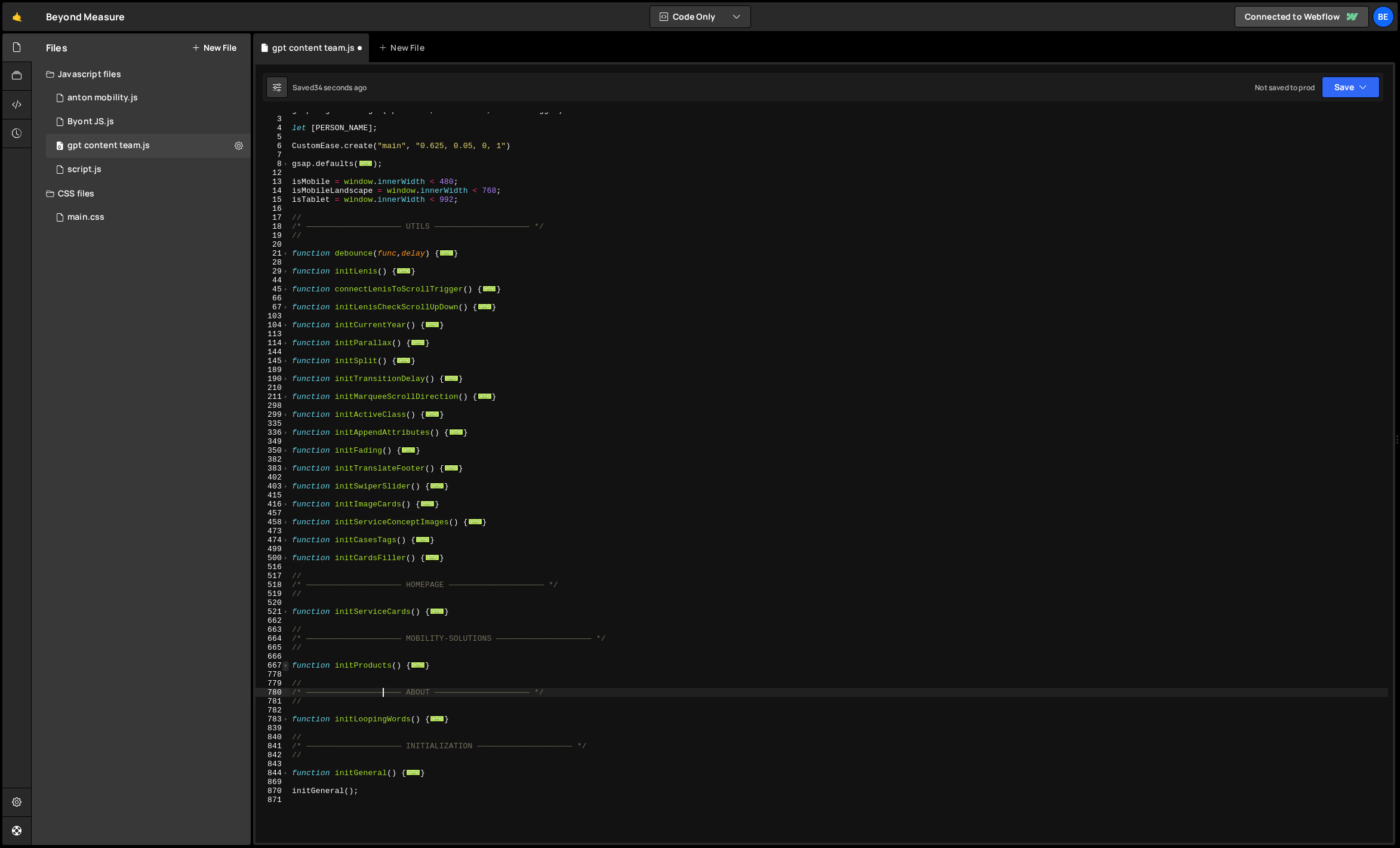
click at [284, 666] on span at bounding box center [285, 666] width 7 height 9
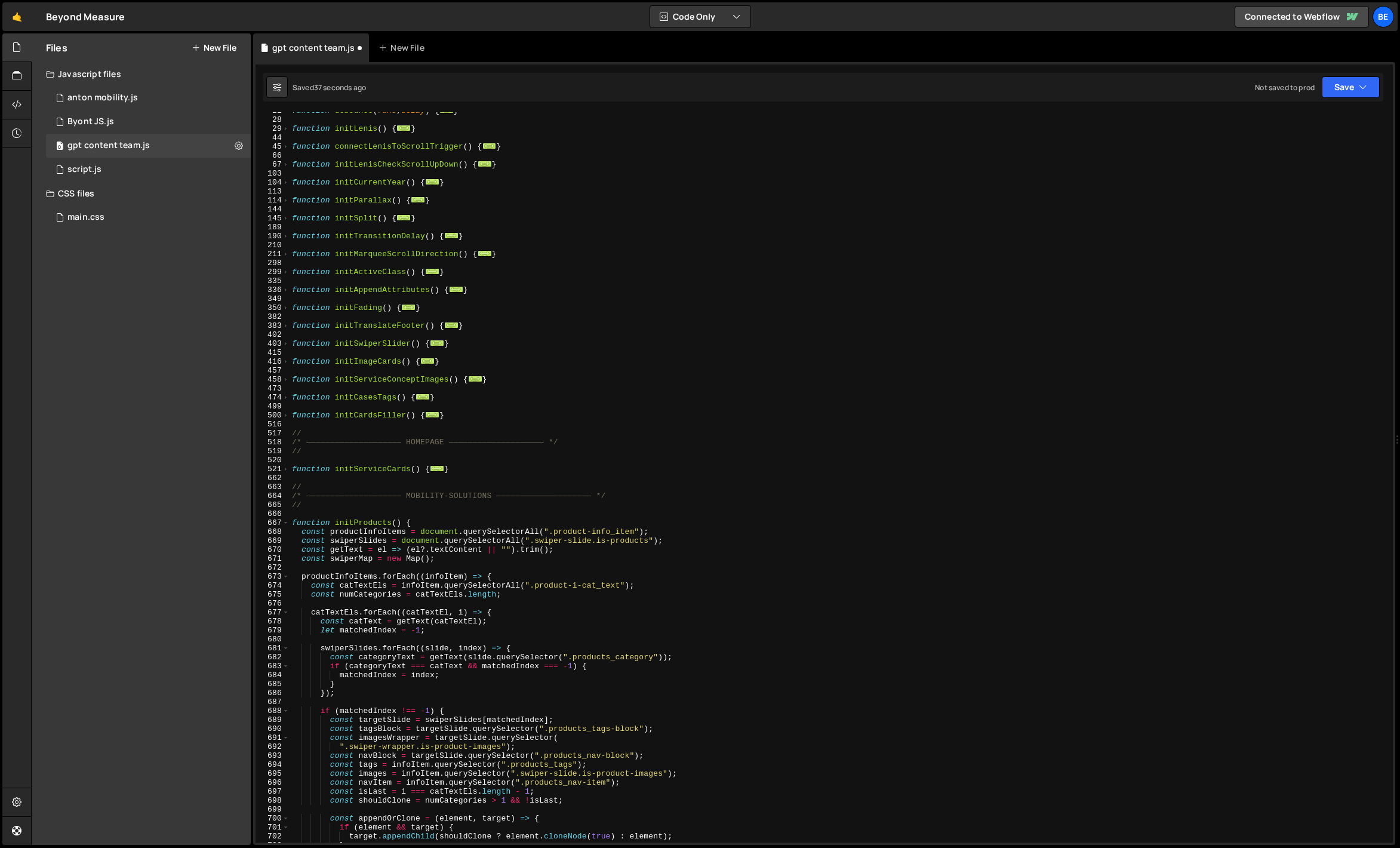
scroll to position [290, 0]
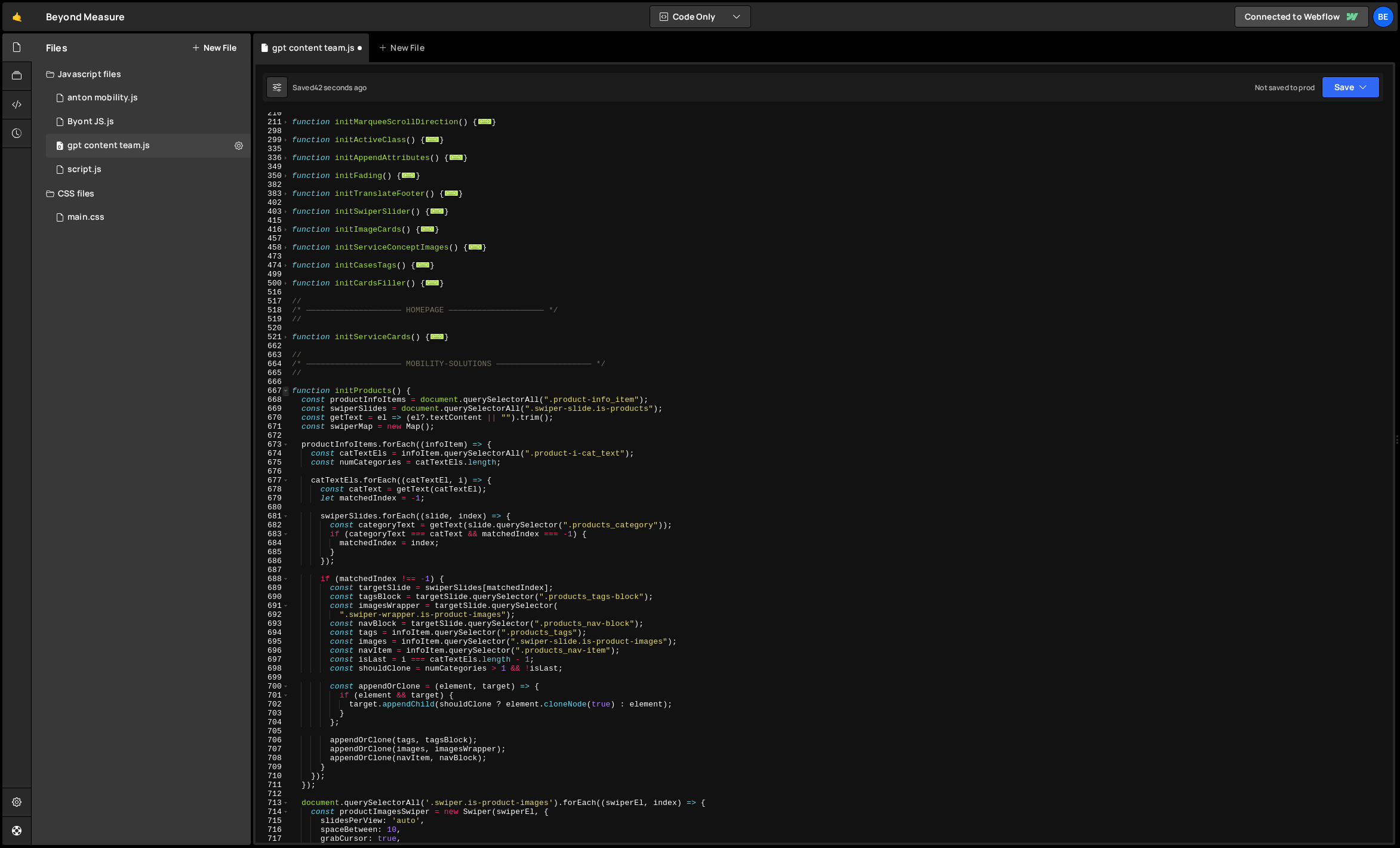
click at [284, 390] on span at bounding box center [285, 391] width 7 height 9
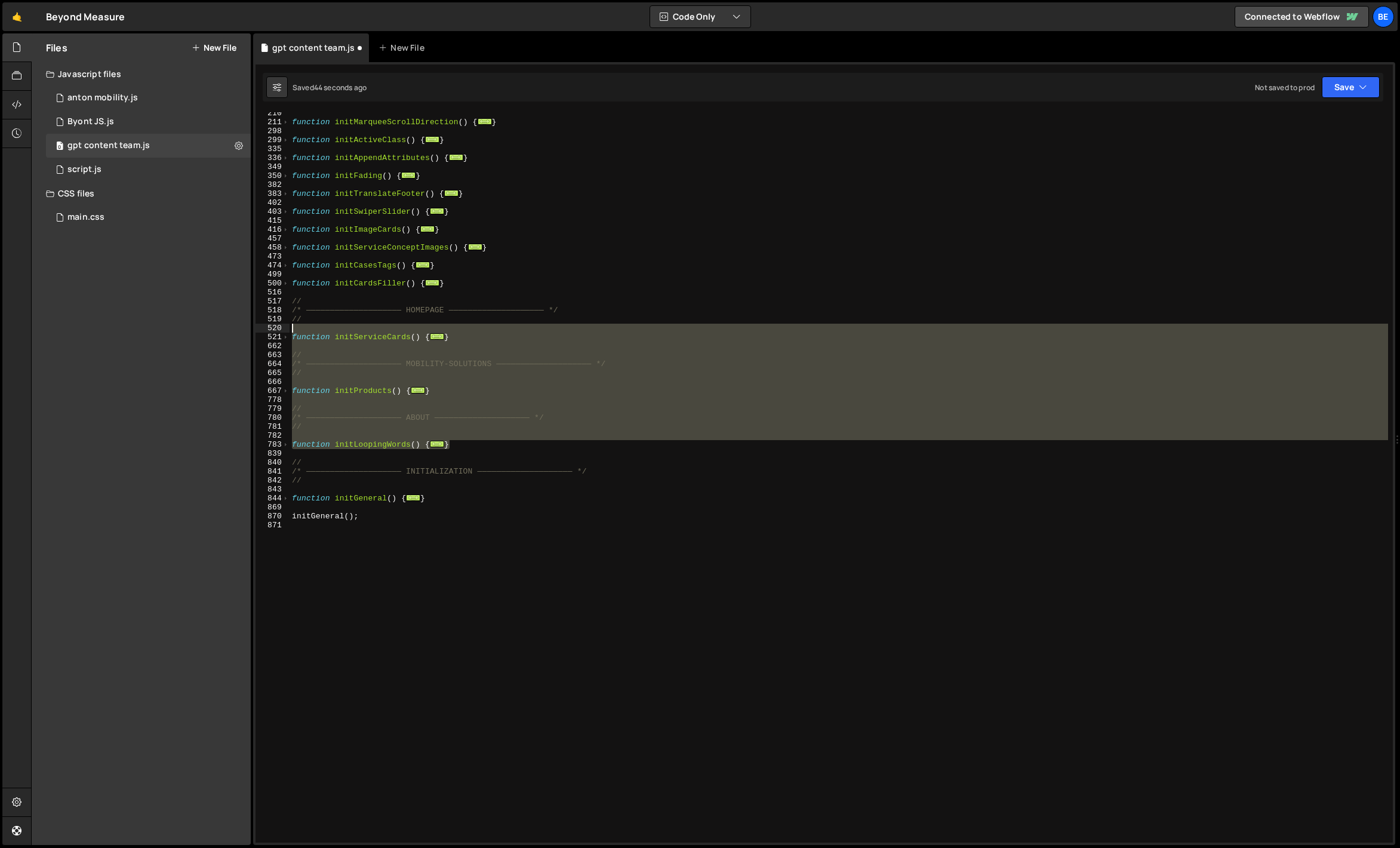
drag, startPoint x: 466, startPoint y: 445, endPoint x: 261, endPoint y: 328, distance: 236.0
click at [261, 328] on div "/* ———————————————————— ABOUT ———————————————————— */ 210 211 298 299 335 336 3…" at bounding box center [824, 478] width 1137 height 730
type textarea "function initServiceCards() {"
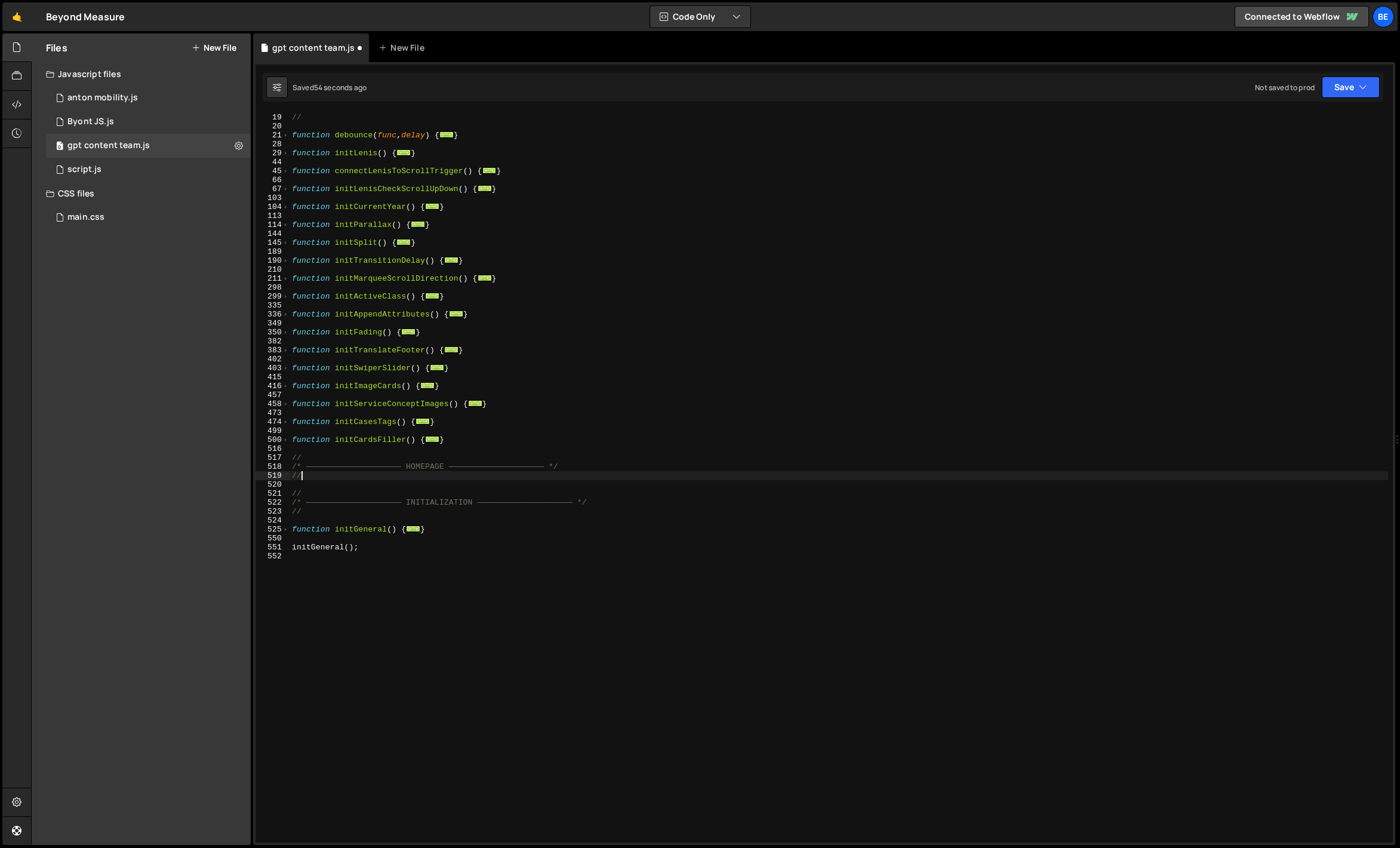
scroll to position [70, 0]
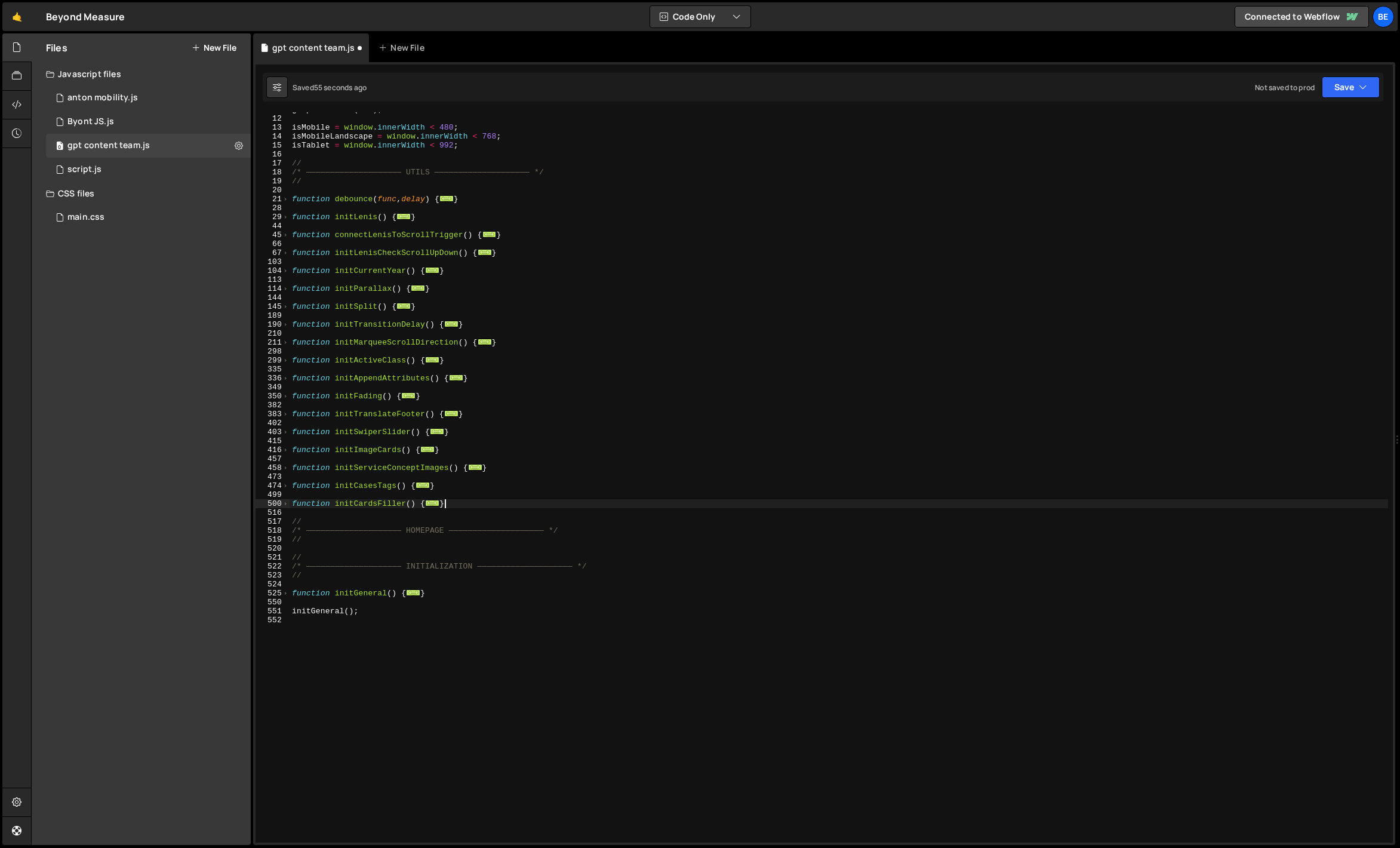
click at [457, 507] on div "gsap . defaults ( ... ) ; isMobile = window . innerWidth < 480 ; isMobileLandsc…" at bounding box center [839, 479] width 1099 height 749
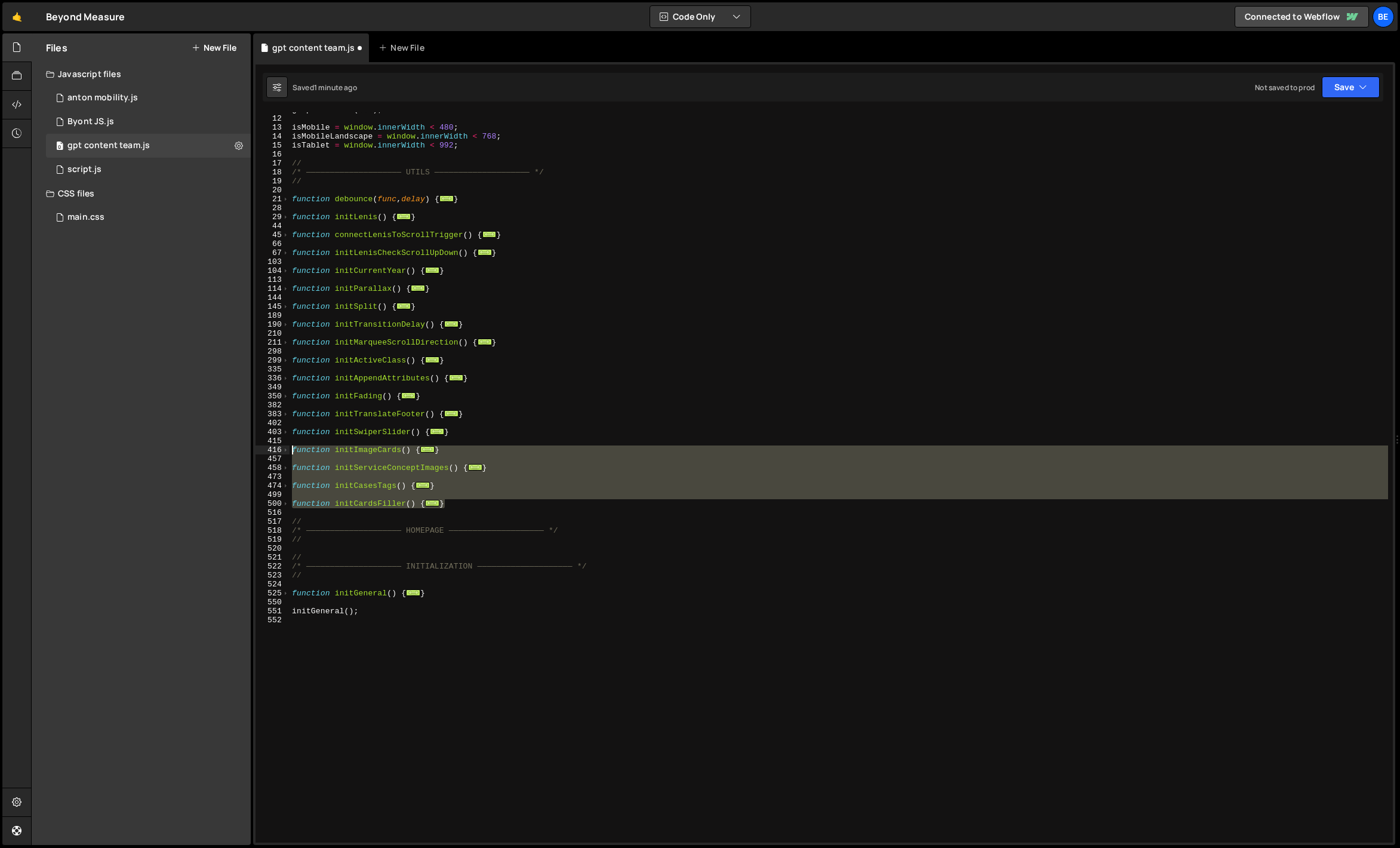
drag, startPoint x: 458, startPoint y: 506, endPoint x: 253, endPoint y: 452, distance: 212.0
click at [253, 452] on div "1 2 3 4 5 6 7 8 9 10 11 12 13 14 15 16 17 18 19 20 21 22 23 24 25 26 27 28 29 3…" at bounding box center [824, 454] width 1142 height 783
type textarea "function initImageCards() { const SCALE = 1.32; // 132% van de container"
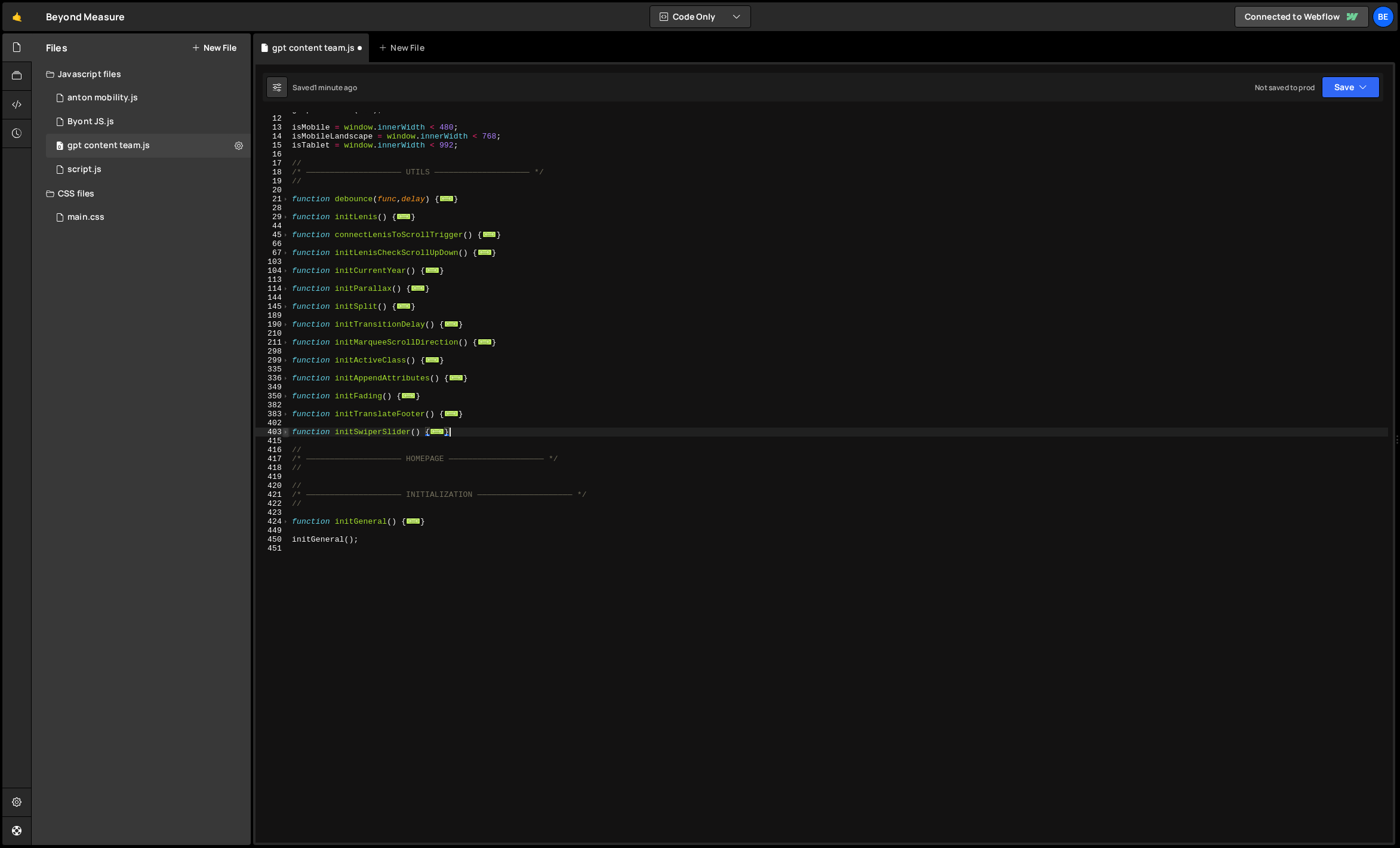
click at [284, 431] on span at bounding box center [285, 432] width 7 height 9
drag, startPoint x: 473, startPoint y: 414, endPoint x: 258, endPoint y: 412, distance: 215.0
click at [258, 412] on div "} 8 12 13 14 15 16 17 18 19 20 21 28 29 44 45 66 67 103 104 113 114 144 145 189…" at bounding box center [824, 478] width 1137 height 730
type textarea "function initTranslateFooter() {"
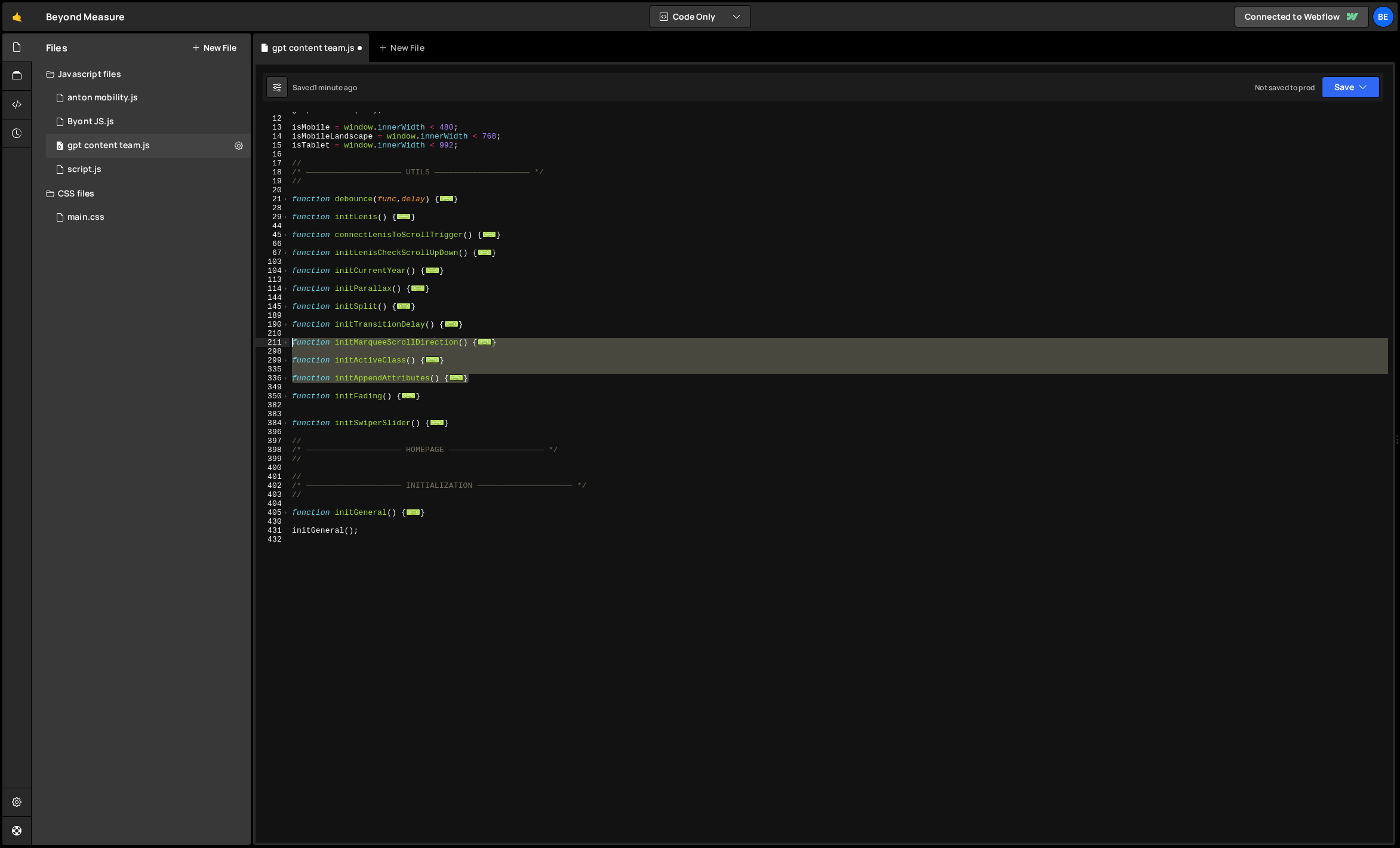
drag, startPoint x: 517, startPoint y: 378, endPoint x: 278, endPoint y: 340, distance: 242.0
click at [278, 340] on div "8 12 13 14 15 16 17 18 19 20 21 28 29 44 45 66 67 103 104 113 114 144 145 189 1…" at bounding box center [824, 478] width 1137 height 730
type textarea "function initMarqueeScrollDirection() { document.querySelectorAll('[data-marque…"
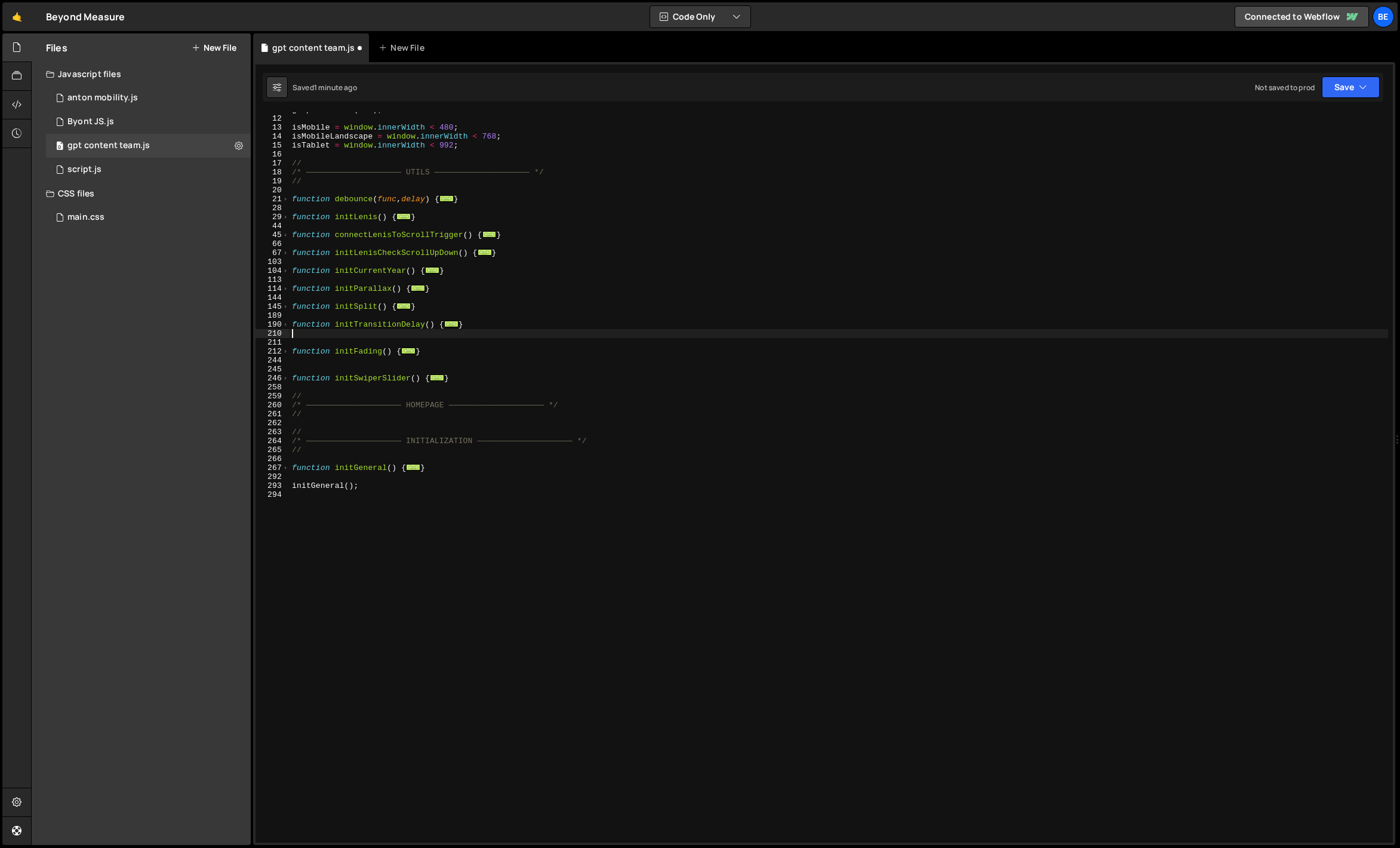
click at [436, 291] on div "gsap . defaults ( ... ) ; isMobile = window . innerWidth < 480 ; isMobileLandsc…" at bounding box center [839, 479] width 1099 height 749
type textarea "}"
click at [446, 274] on div "gsap . defaults ( ... ) ; isMobile = window . innerWidth < 480 ; isMobileLandsc…" at bounding box center [839, 479] width 1099 height 749
click at [519, 256] on div "gsap . defaults ( ... ) ; isMobile = window . innerWidth < 480 ; isMobileLandsc…" at bounding box center [839, 479] width 1099 height 749
click at [517, 240] on div "gsap . defaults ( ... ) ; isMobile = window . innerWidth < 480 ; isMobileLandsc…" at bounding box center [839, 479] width 1099 height 749
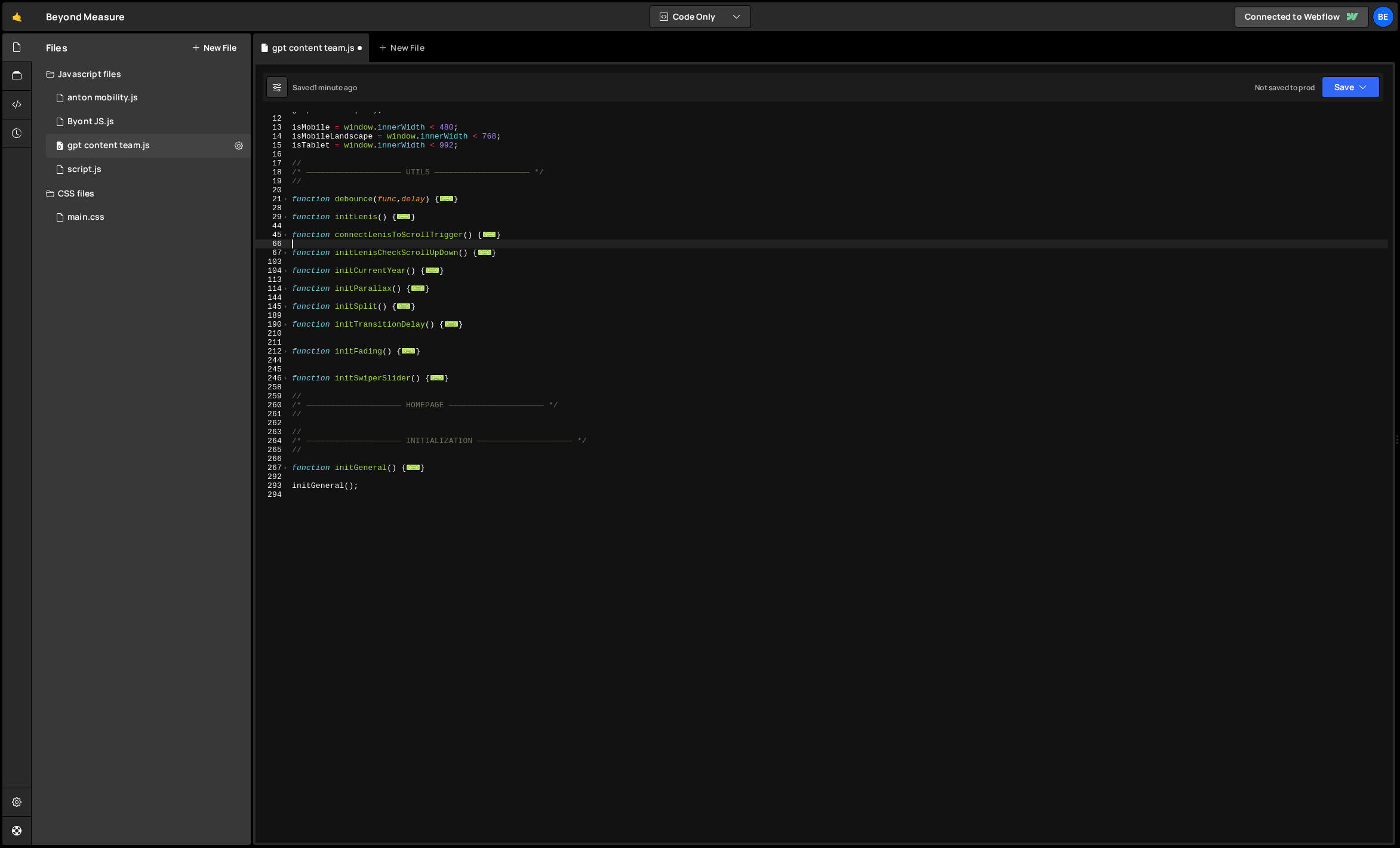
click at [477, 380] on div "gsap . defaults ( ... ) ; isMobile = window . innerWidth < 480 ; isMobileLandsc…" at bounding box center [839, 479] width 1099 height 749
type textarea "}"
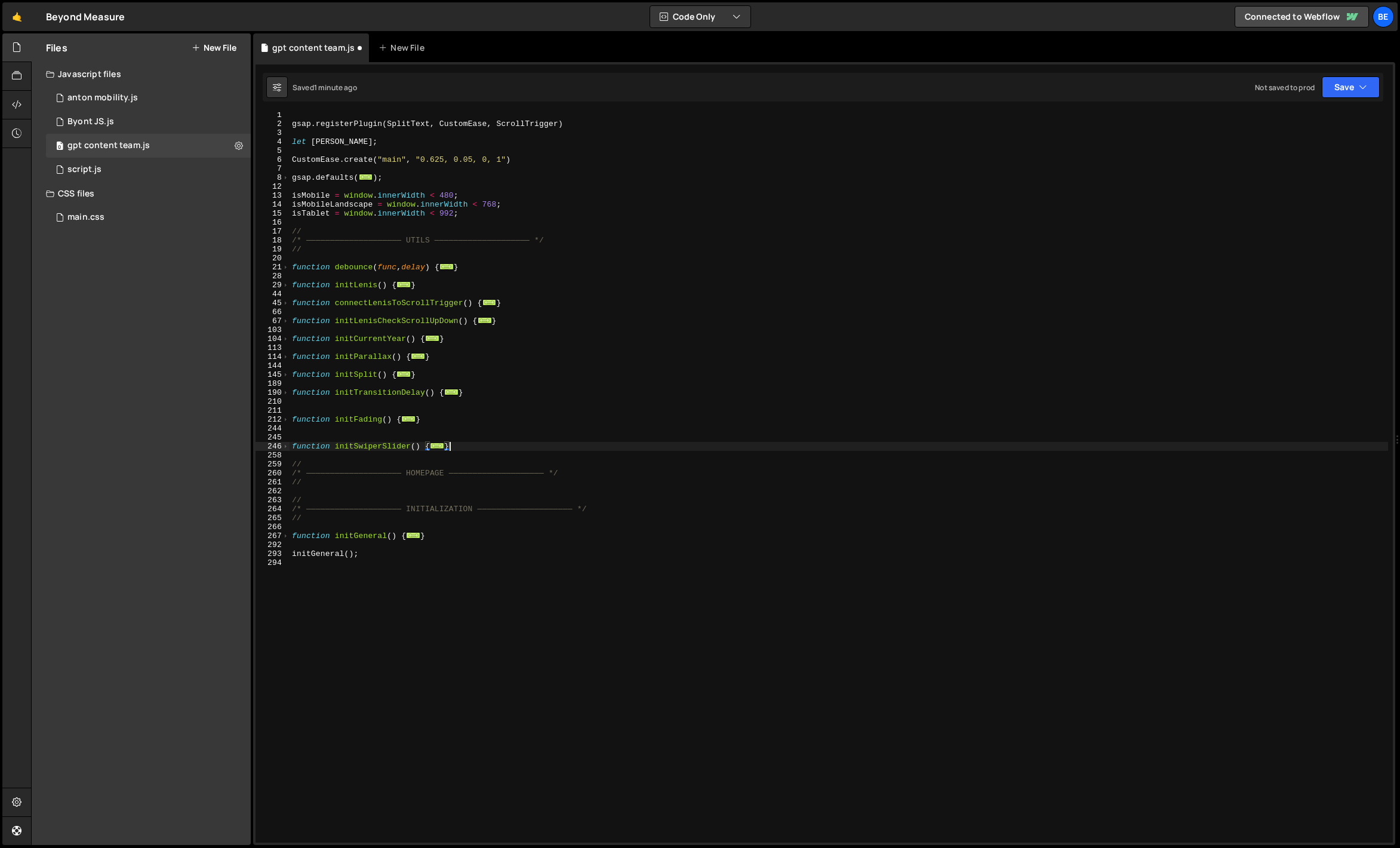
scroll to position [0, 0]
click at [372, 170] on div "gsap . registerPlugin ( SplitText , CustomEase , ScrollTrigger ) let [PERSON_NA…" at bounding box center [841, 486] width 1103 height 749
click at [362, 192] on div "gsap . registerPlugin ( SplitText , CustomEase , ScrollTrigger ) let [PERSON_NA…" at bounding box center [841, 486] width 1103 height 749
click at [287, 537] on span at bounding box center [285, 538] width 7 height 9
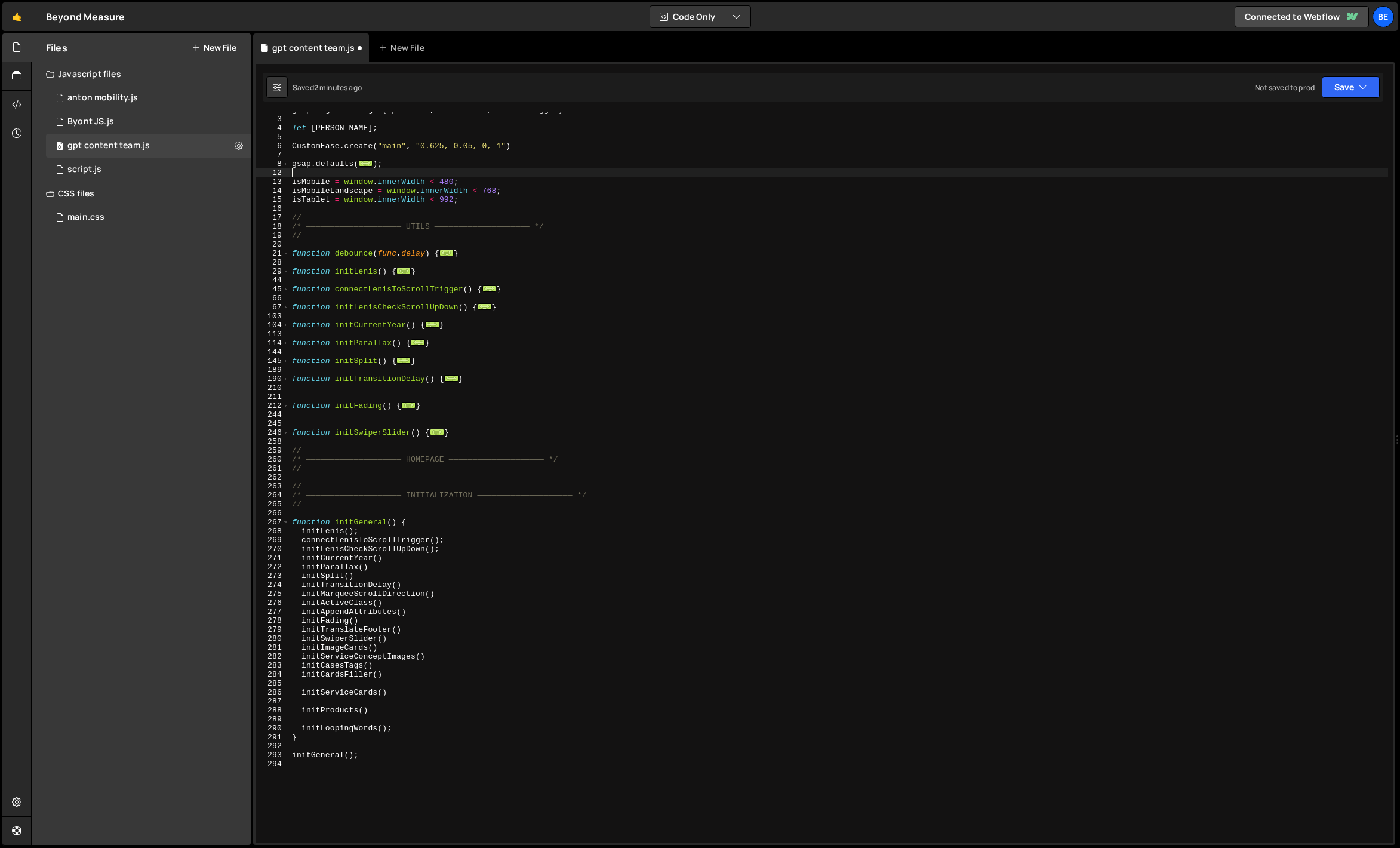
scroll to position [15, 0]
click at [451, 541] on div "gsap . registerPlugin ( SplitText , CustomEase , ScrollTrigger ) let [PERSON_NA…" at bounding box center [839, 480] width 1099 height 749
click at [450, 550] on div "gsap . registerPlugin ( SplitText , CustomEase , ScrollTrigger ) let [PERSON_NA…" at bounding box center [839, 480] width 1099 height 749
click at [430, 553] on div "gsap . registerPlugin ( SplitText , CustomEase , ScrollTrigger ) let [PERSON_NA…" at bounding box center [839, 480] width 1099 height 749
click at [423, 554] on div "gsap . registerPlugin ( SplitText , CustomEase , ScrollTrigger ) let [PERSON_NA…" at bounding box center [839, 480] width 1099 height 749
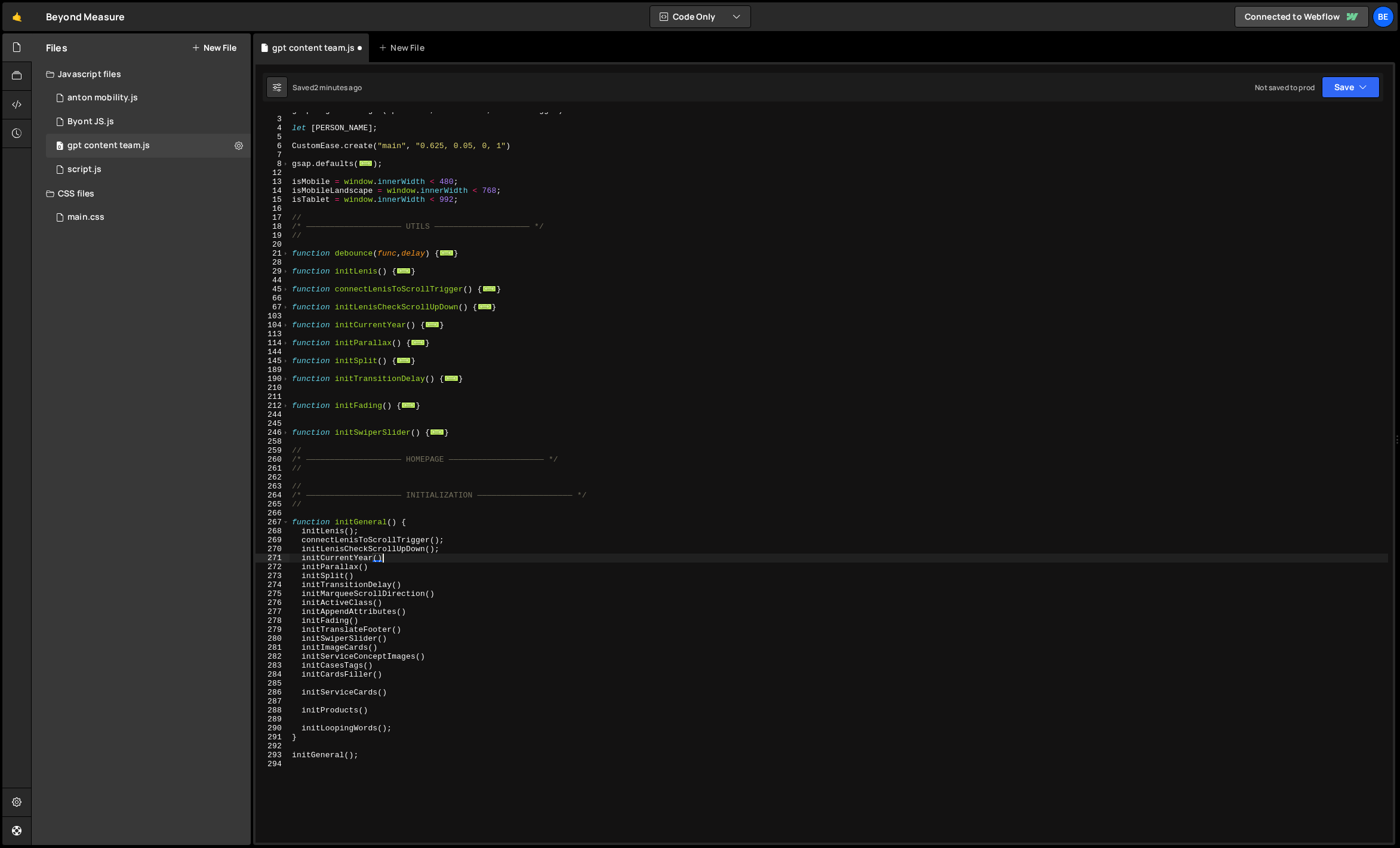
click at [412, 563] on div "gsap . registerPlugin ( SplitText , CustomEase , ScrollTrigger ) let [PERSON_NA…" at bounding box center [839, 480] width 1099 height 749
click at [406, 571] on div "gsap . registerPlugin ( SplitText , CustomEase , ScrollTrigger ) let [PERSON_NA…" at bounding box center [839, 480] width 1099 height 749
click at [414, 584] on div "gsap . registerPlugin ( SplitText , CustomEase , ScrollTrigger ) let [PERSON_NA…" at bounding box center [839, 480] width 1099 height 749
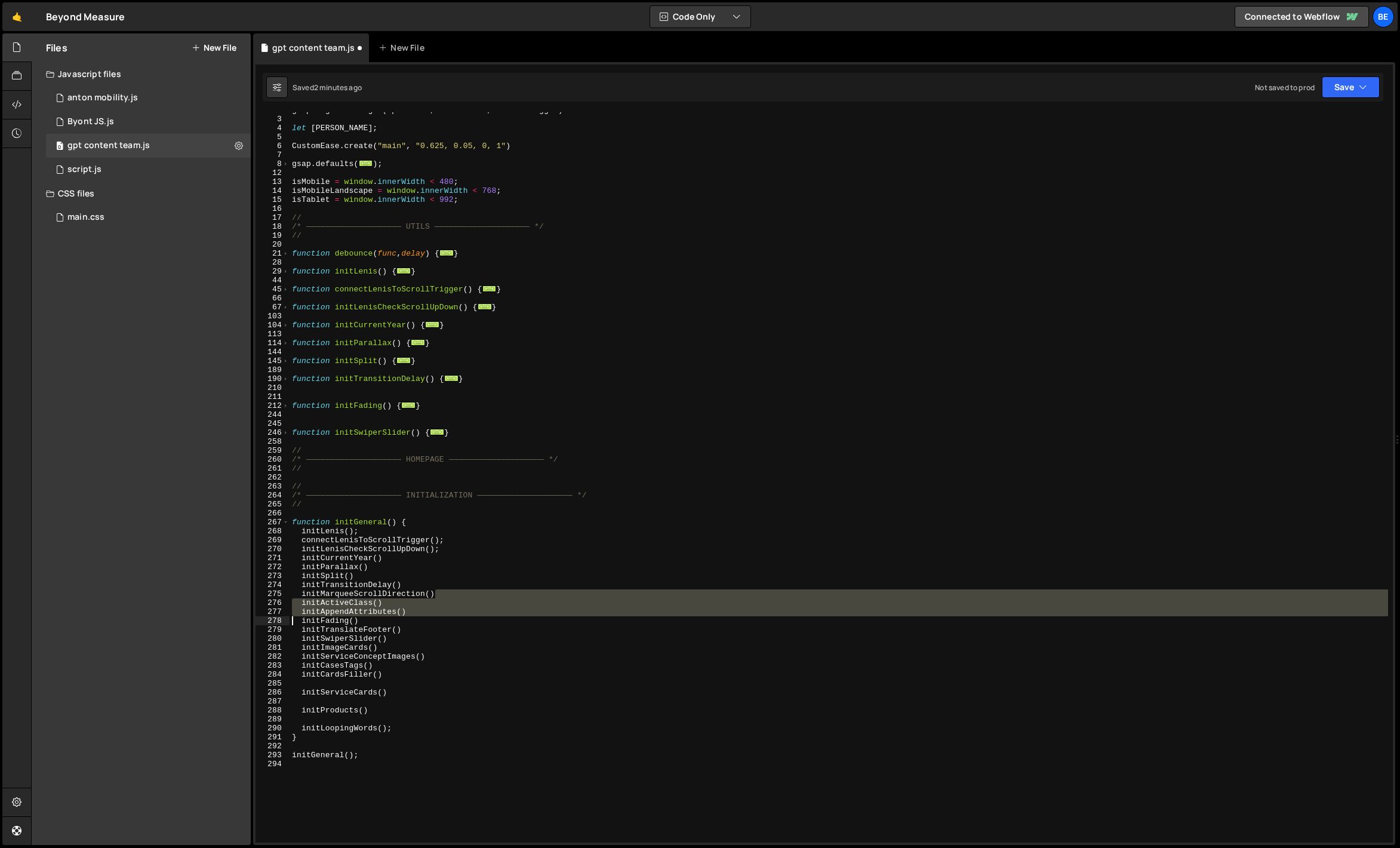
drag, startPoint x: 450, startPoint y: 592, endPoint x: 289, endPoint y: 617, distance: 162.9
click at [289, 617] on div "initTransitionDelay() 2 3 4 5 6 7 8 12 13 14 15 16 17 18 19 20 21 28 29 44 45 6…" at bounding box center [824, 478] width 1137 height 730
click at [372, 602] on div "gsap . registerPlugin ( SplitText , CustomEase , ScrollTrigger ) let [PERSON_NA…" at bounding box center [839, 478] width 1099 height 730
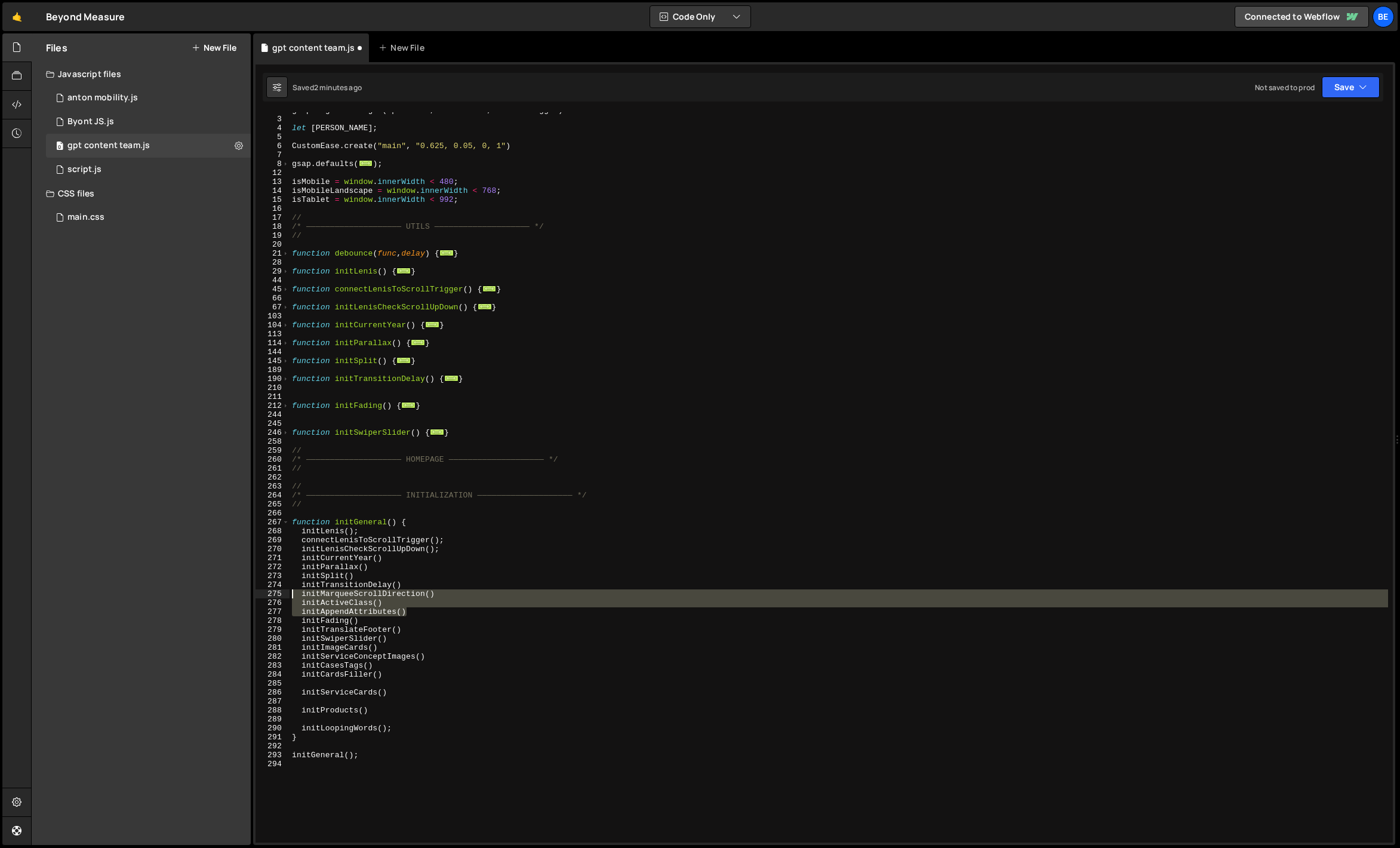
drag, startPoint x: 413, startPoint y: 613, endPoint x: 278, endPoint y: 590, distance: 136.9
click at [278, 590] on div "initActiveClass() 2 3 4 5 6 7 8 12 13 14 15 16 17 18 19 20 21 28 29 44 45 66 67…" at bounding box center [824, 478] width 1137 height 730
type textarea "initMarqueeScrollDirection() initActiveClass()"
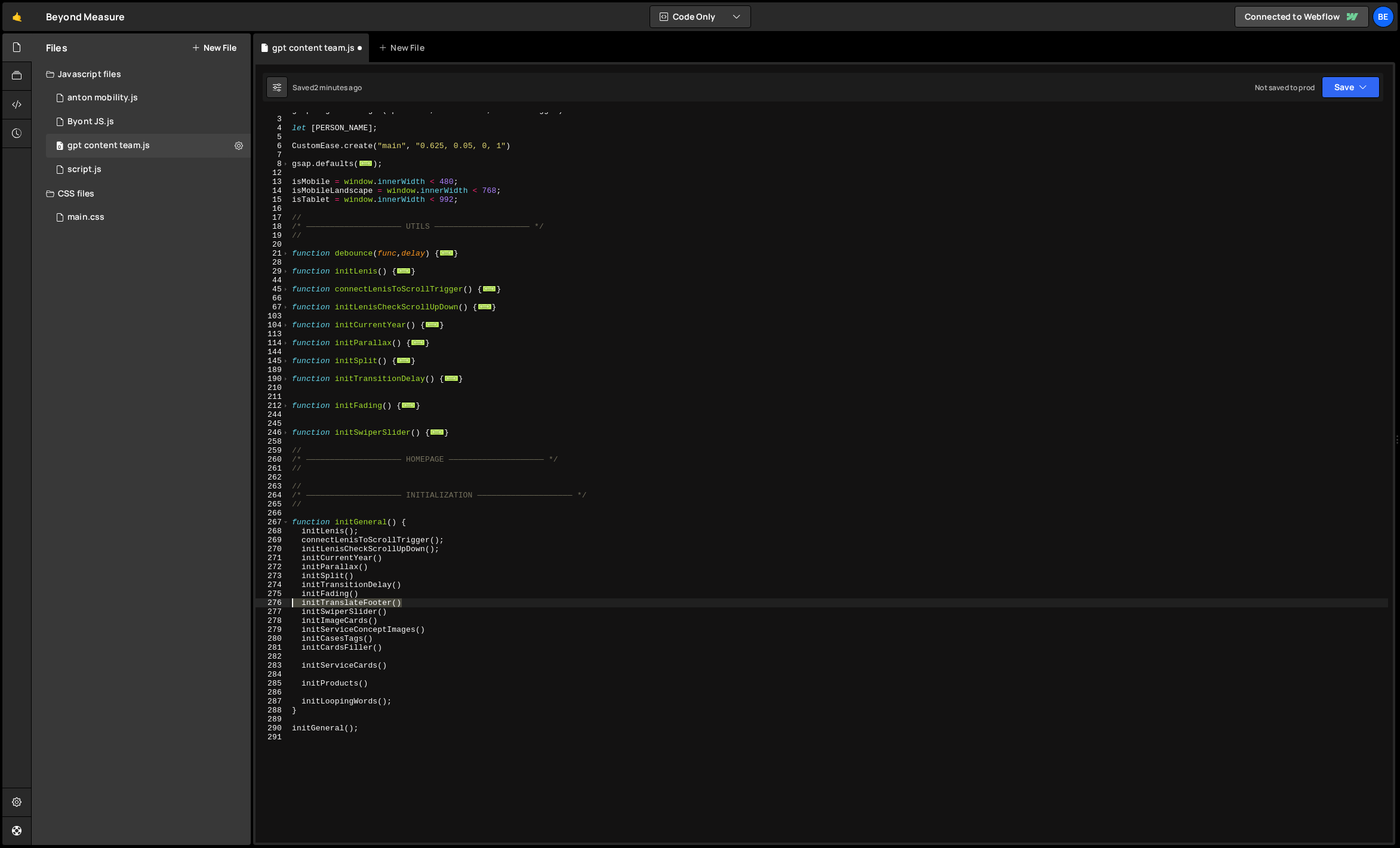
drag, startPoint x: 411, startPoint y: 601, endPoint x: 274, endPoint y: 602, distance: 137.0
click at [274, 602] on div "initTransitionDelay() 2 3 4 5 6 7 8 12 13 14 15 16 17 18 19 20 21 28 29 44 45 6…" at bounding box center [824, 478] width 1137 height 730
type textarea "initTranslateFooter()"
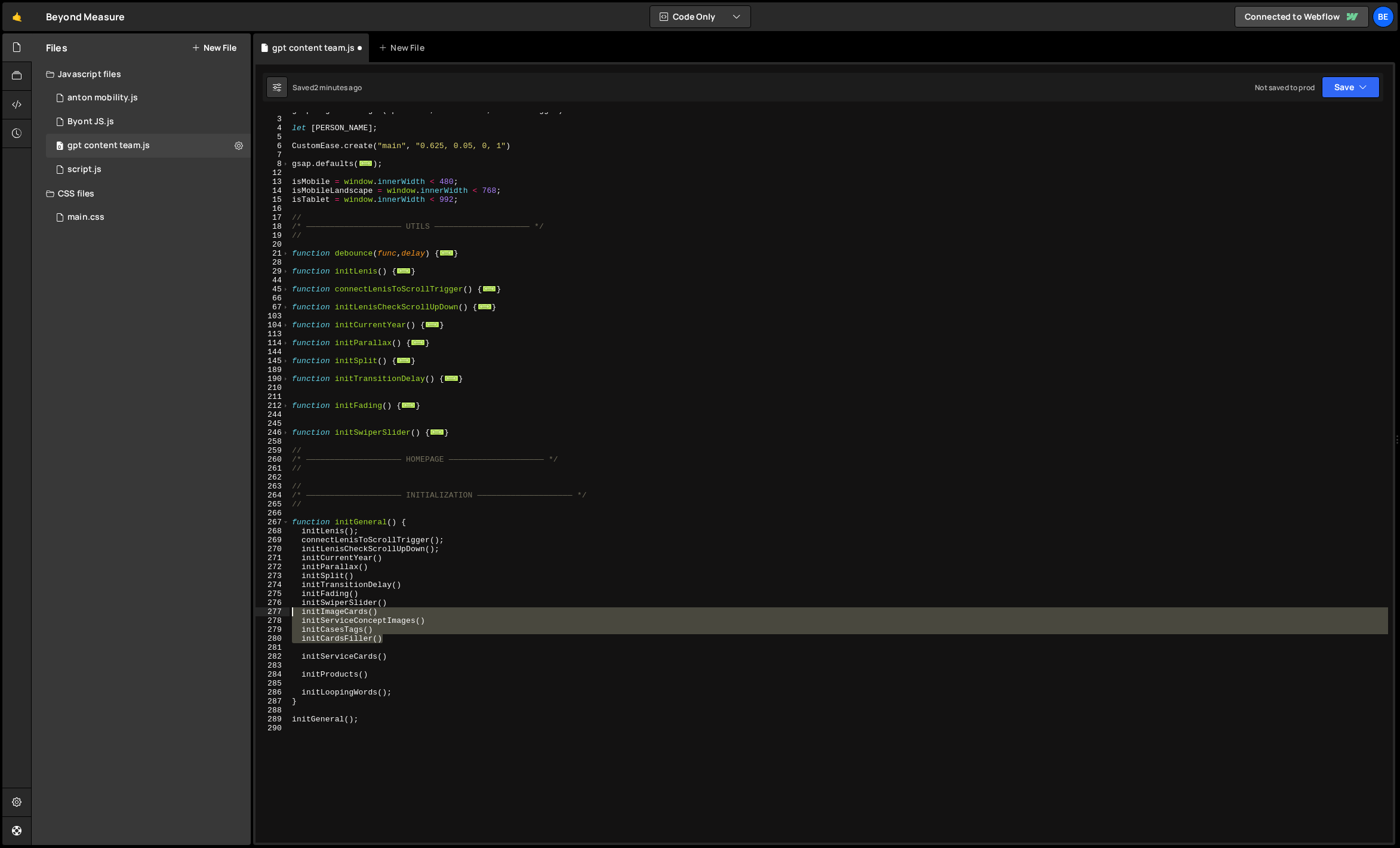
drag, startPoint x: 387, startPoint y: 640, endPoint x: 279, endPoint y: 611, distance: 111.8
click at [279, 611] on div "initFading() 2 3 4 5 6 7 8 12 13 14 15 16 17 18 19 20 21 28 29 44 45 66 67 103 …" at bounding box center [824, 478] width 1137 height 730
type textarea "initImageCards() initServiceConceptImages()"
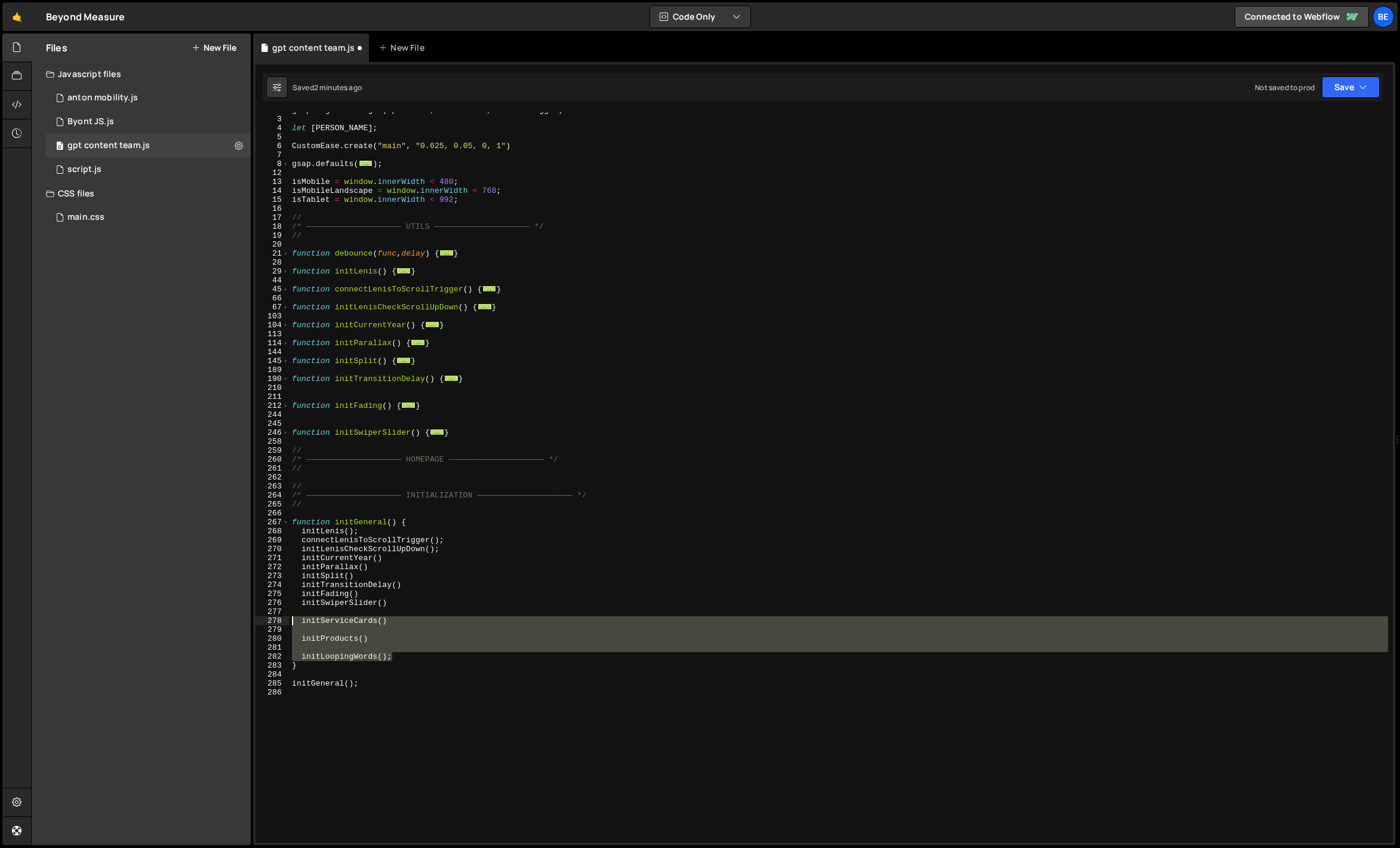
drag, startPoint x: 403, startPoint y: 653, endPoint x: 265, endPoint y: 620, distance: 141.9
click at [265, 620] on div "initSwiperSlider() 2 3 4 5 6 7 8 12 13 14 15 16 17 18 19 20 21 28 29 44 45 66 6…" at bounding box center [824, 478] width 1137 height 730
type textarea "initServiceCards()"
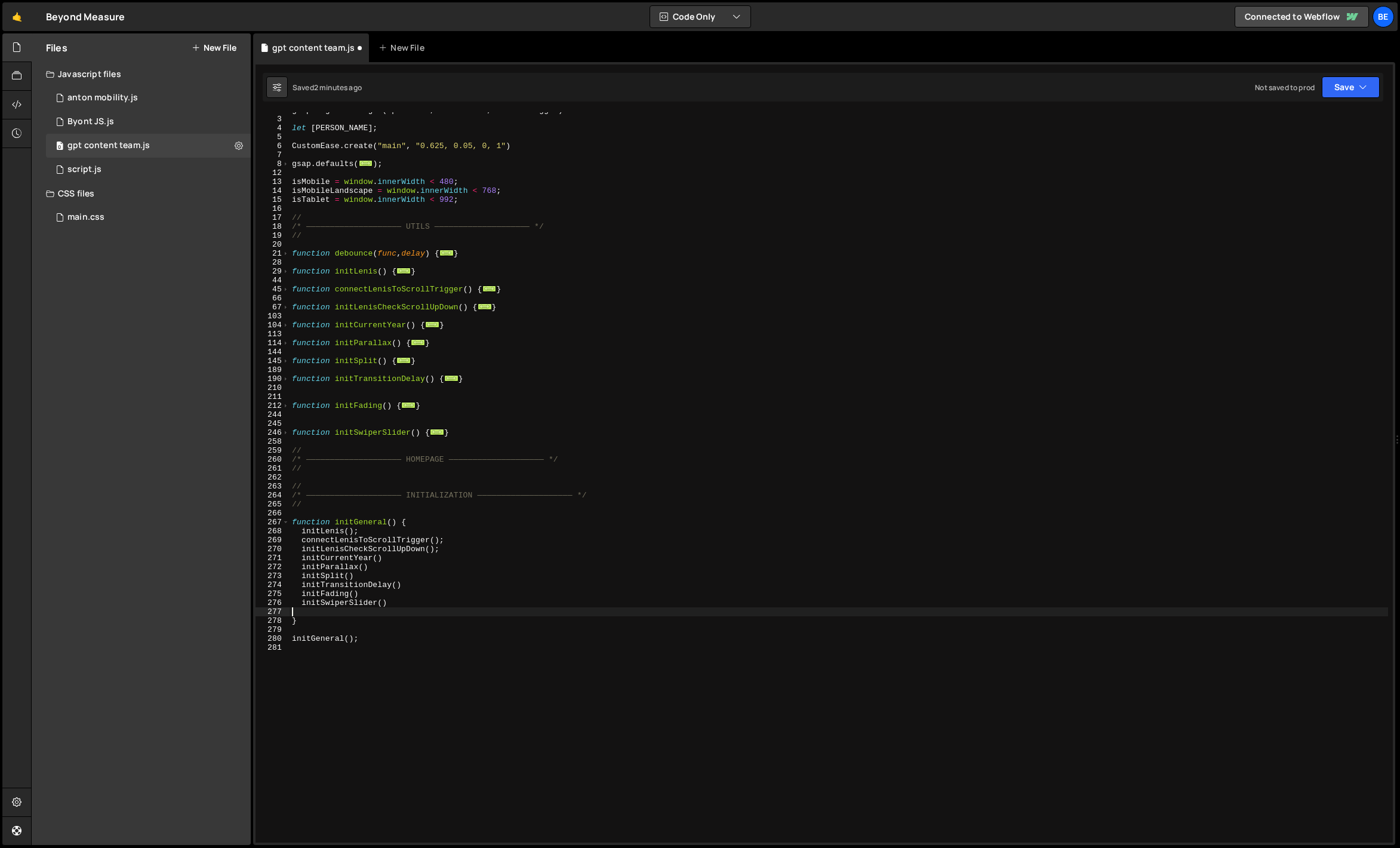
type textarea "initSwiperSlider()"
click at [455, 420] on div "gsap . registerPlugin ( SplitText , CustomEase , ScrollTrigger ) let [PERSON_NA…" at bounding box center [839, 480] width 1099 height 749
drag, startPoint x: 457, startPoint y: 429, endPoint x: 242, endPoint y: 434, distance: 215.1
click at [242, 434] on div "Files New File Javascript files 0 anton mobility.js 0 0 Byont JS.js 0 0 gpt con…" at bounding box center [716, 439] width 1369 height 812
type textarea "function initSwiperSlider() { const swiperSlider = new Swiper('.swiper.is-slide…"
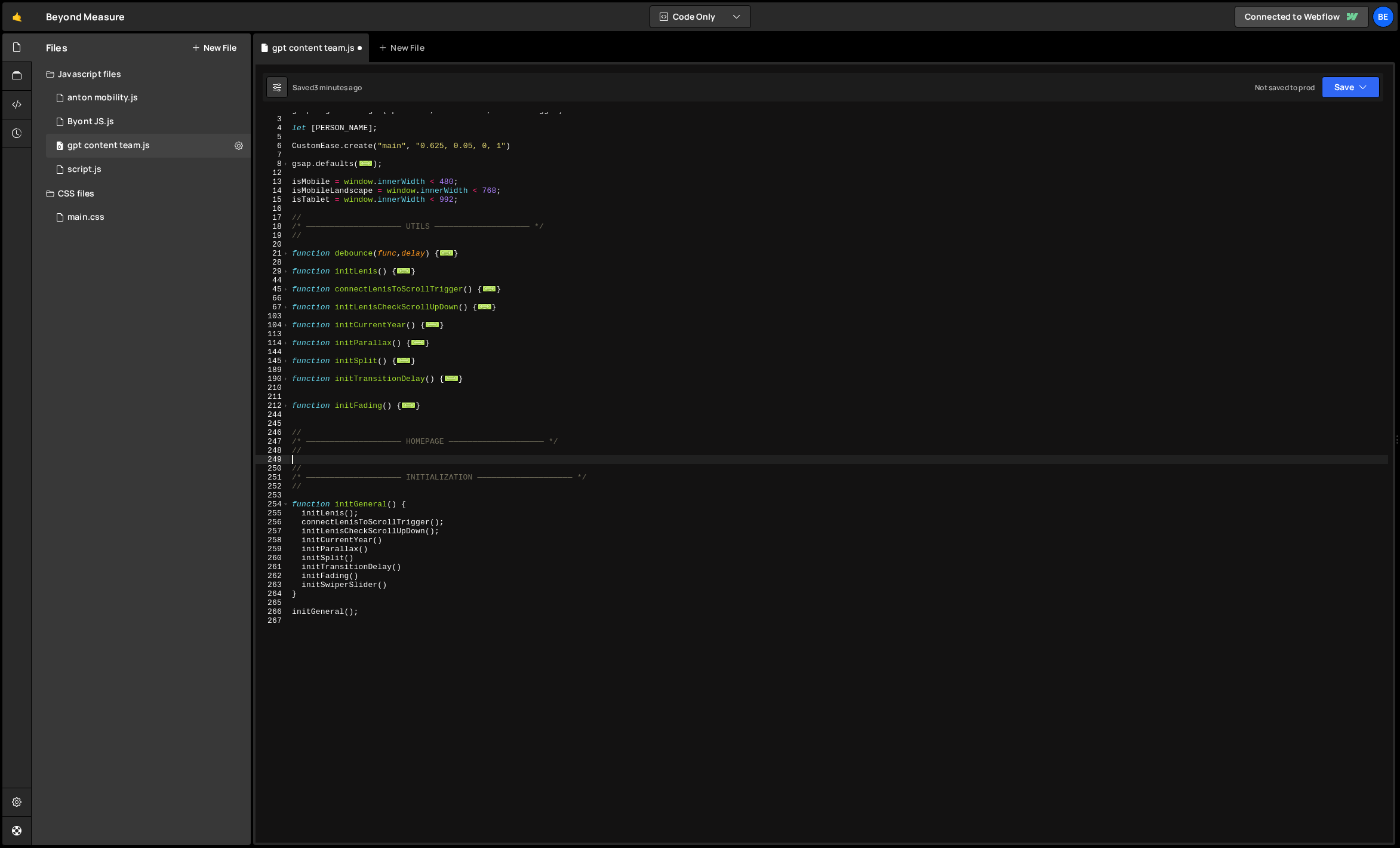
click at [430, 458] on div "gsap . registerPlugin ( SplitText , CustomEase , ScrollTrigger ) let [PERSON_NA…" at bounding box center [839, 480] width 1099 height 749
paste textarea "}"
type textarea "}"
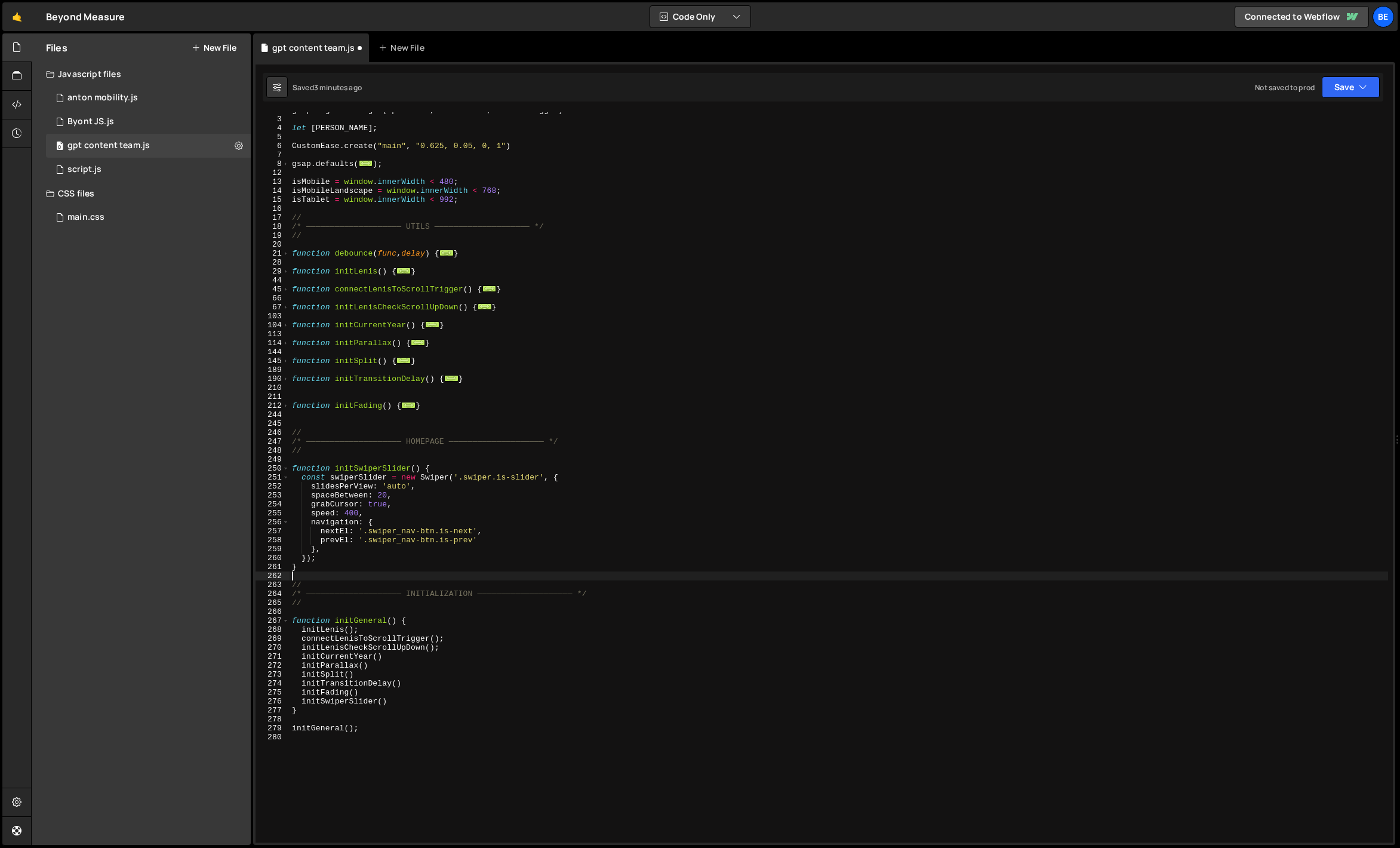
click at [364, 394] on div "gsap . registerPlugin ( SplitText , CustomEase , ScrollTrigger ) let [PERSON_NA…" at bounding box center [839, 480] width 1099 height 749
click at [334, 421] on div "gsap . registerPlugin ( SplitText , CustomEase , ScrollTrigger ) let [PERSON_NA…" at bounding box center [839, 480] width 1099 height 749
type textarea "//"
click at [334, 416] on div "gsap . registerPlugin ( SplitText , CustomEase , ScrollTrigger ) let [PERSON_NA…" at bounding box center [839, 480] width 1099 height 749
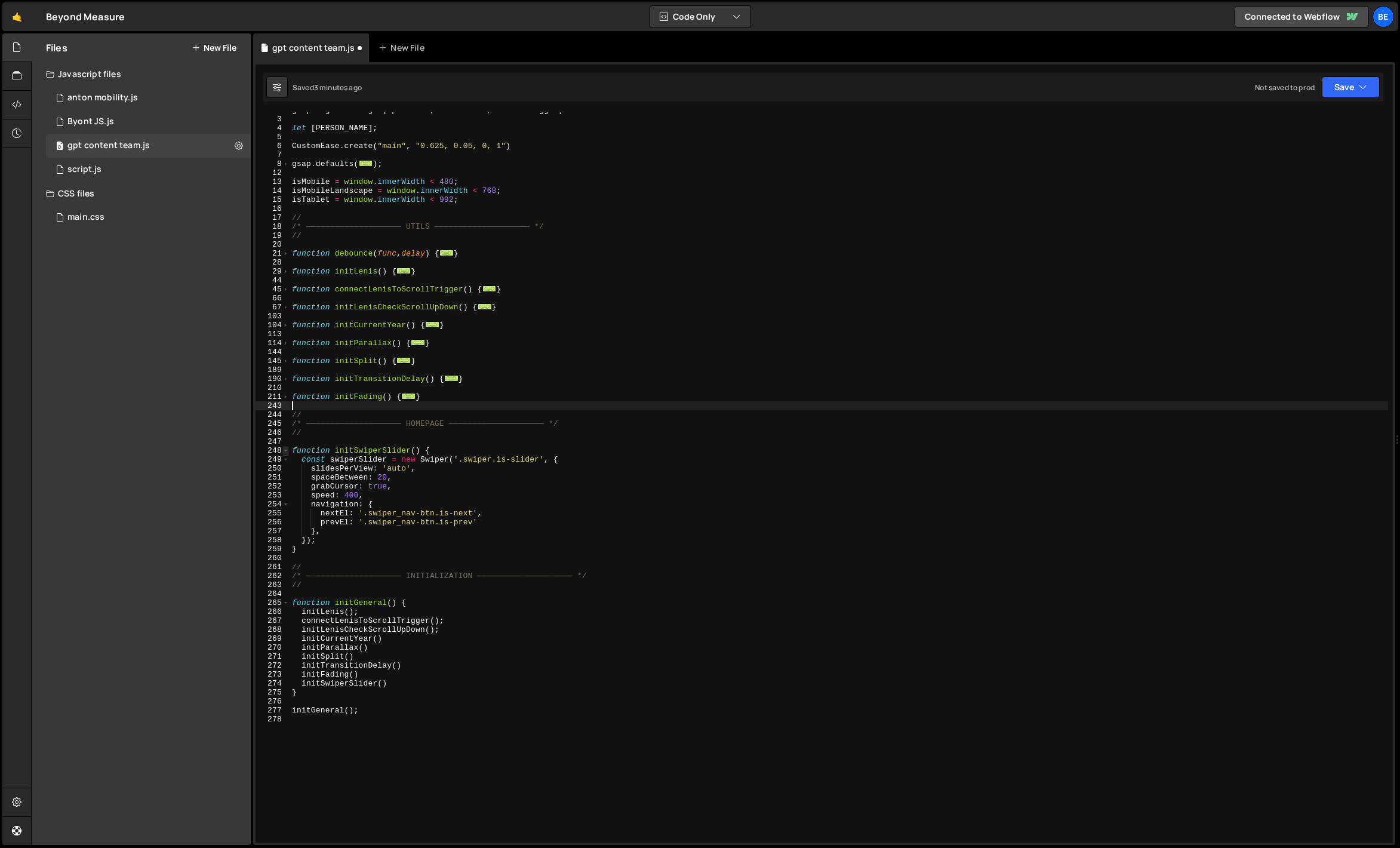
click at [285, 451] on span at bounding box center [285, 451] width 7 height 9
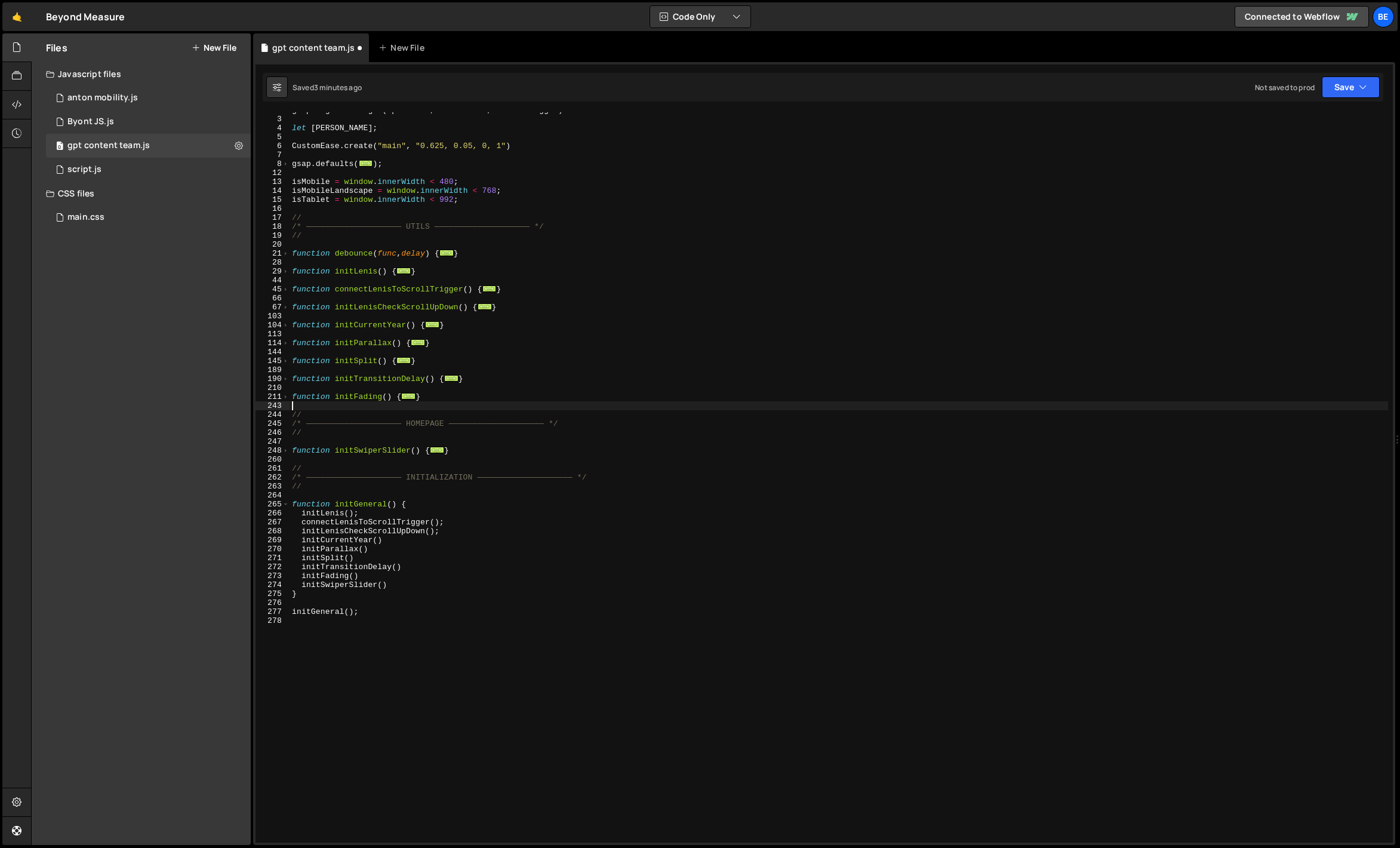
click at [372, 531] on div "gsap . registerPlugin ( SplitText , CustomEase , ScrollTrigger ) let [PERSON_NA…" at bounding box center [839, 480] width 1099 height 749
click at [360, 575] on div "gsap . registerPlugin ( SplitText , CustomEase , ScrollTrigger ) let [PERSON_NA…" at bounding box center [839, 480] width 1099 height 749
type textarea "initFading()"
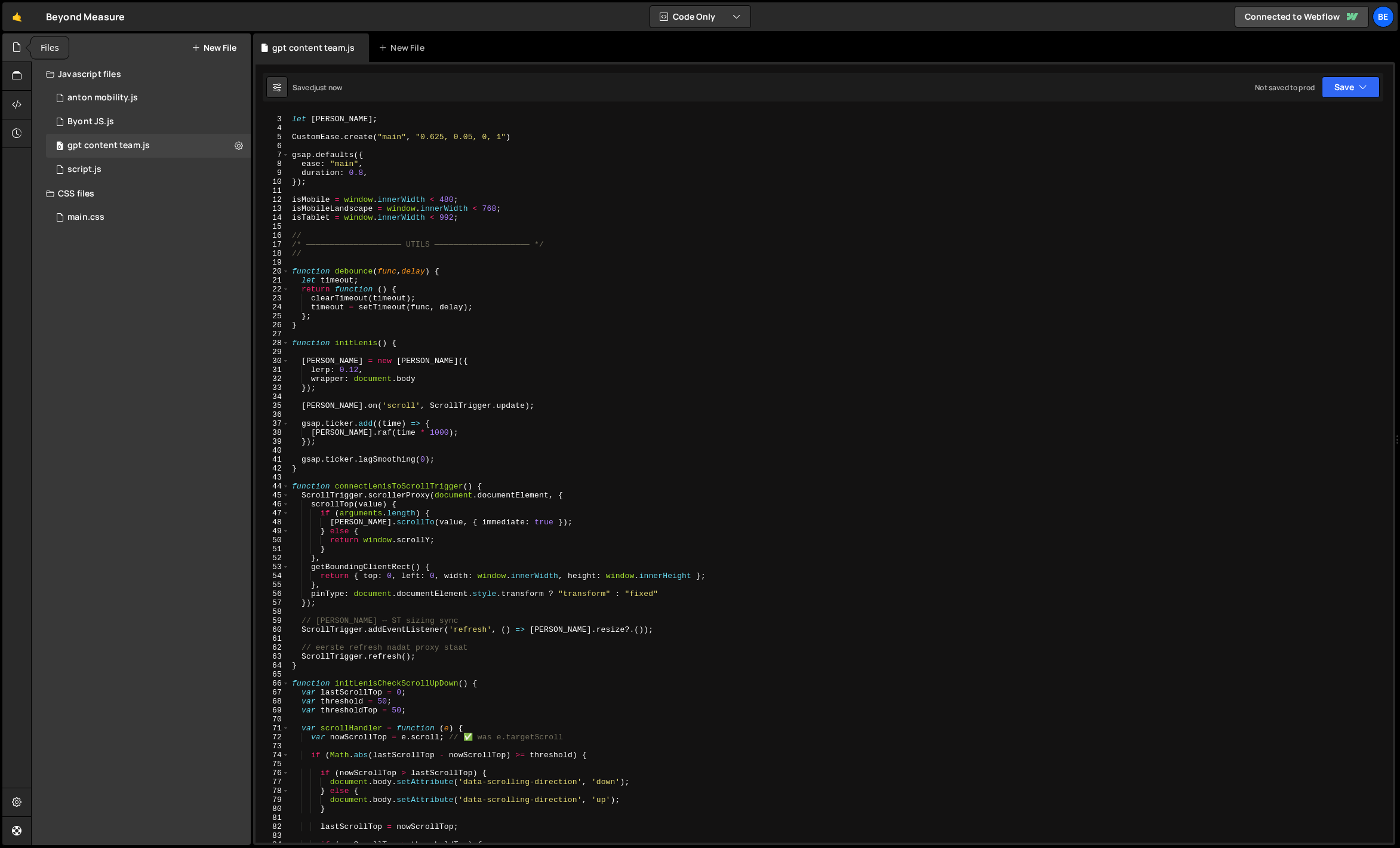
type textarea "initSwiperSlider()"
click at [20, 54] on div at bounding box center [17, 47] width 29 height 28
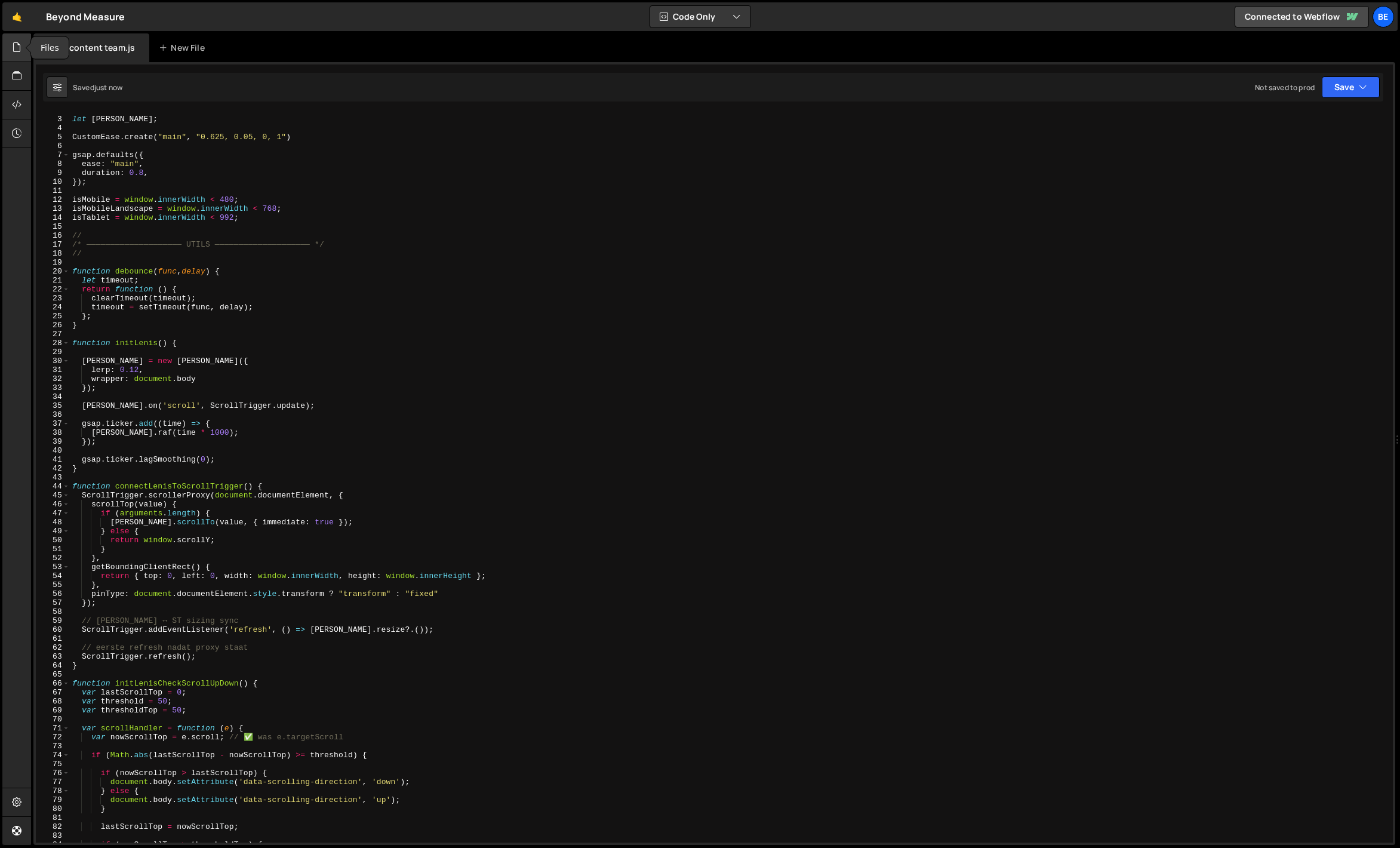
click at [18, 39] on div at bounding box center [17, 47] width 29 height 28
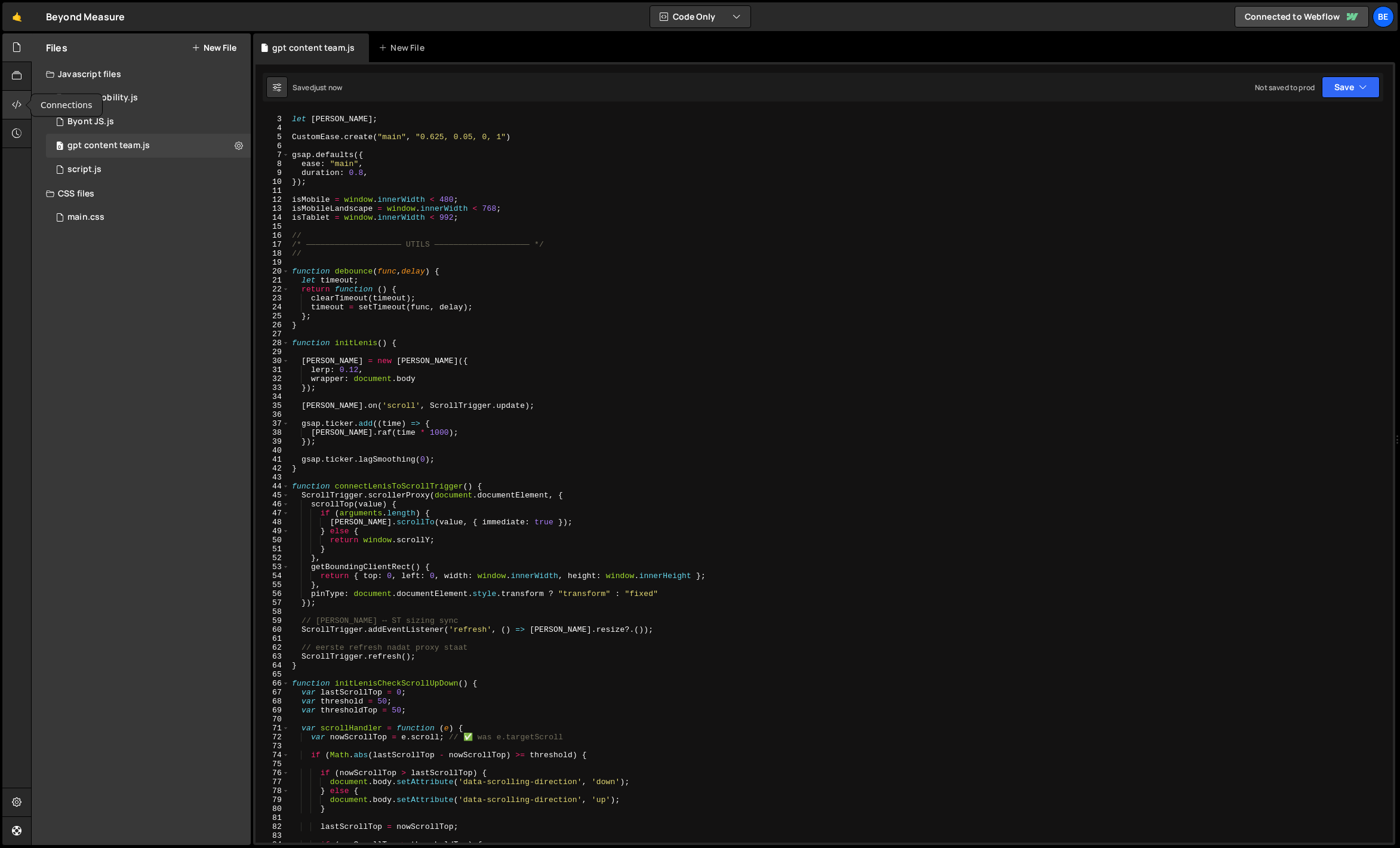
click at [19, 101] on icon at bounding box center [16, 105] width 9 height 13
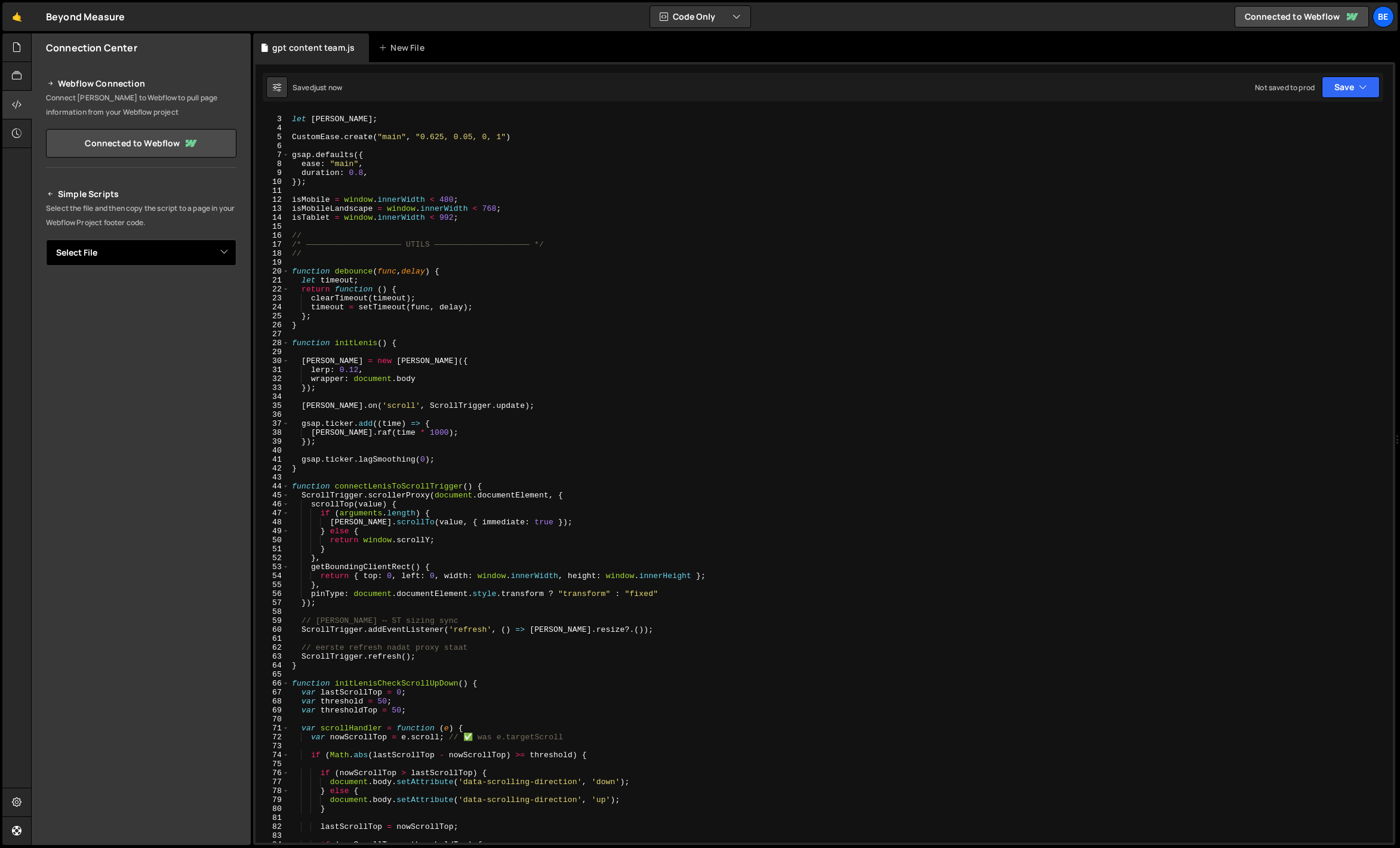
click at [154, 258] on select "Select File anton mobility.[PERSON_NAME]-b-counter.[PERSON_NAME]-backup.js Byon…" at bounding box center [141, 253] width 190 height 26
select select "46015"
click at [46, 240] on select "Select File anton mobility.[PERSON_NAME]-b-counter.[PERSON_NAME]-backup.js Byon…" at bounding box center [141, 253] width 190 height 26
click at [188, 289] on button "Copy" at bounding box center [200, 293] width 41 height 25
